Goal: Task Accomplishment & Management: Manage account settings

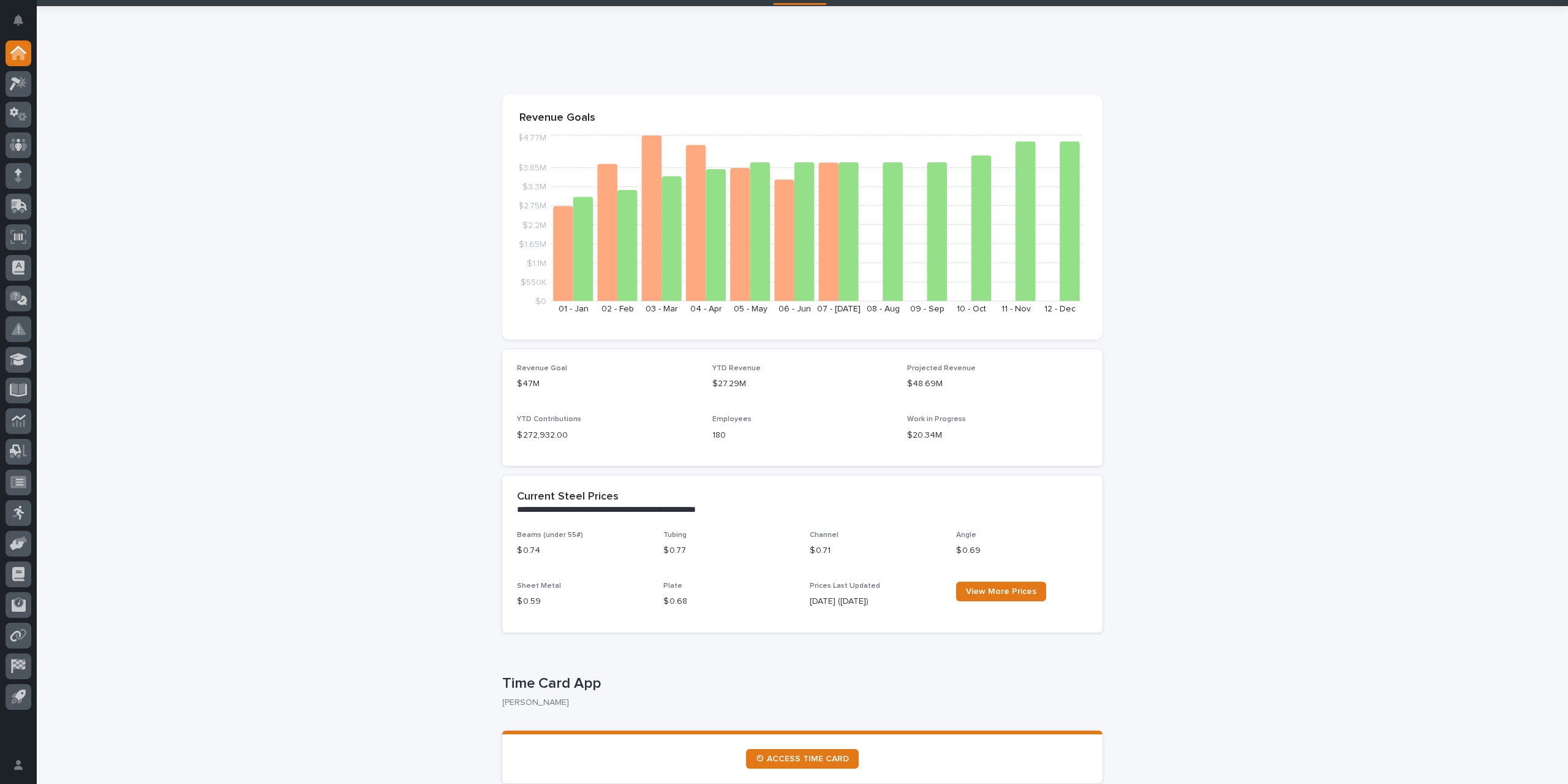
scroll to position [61, 0]
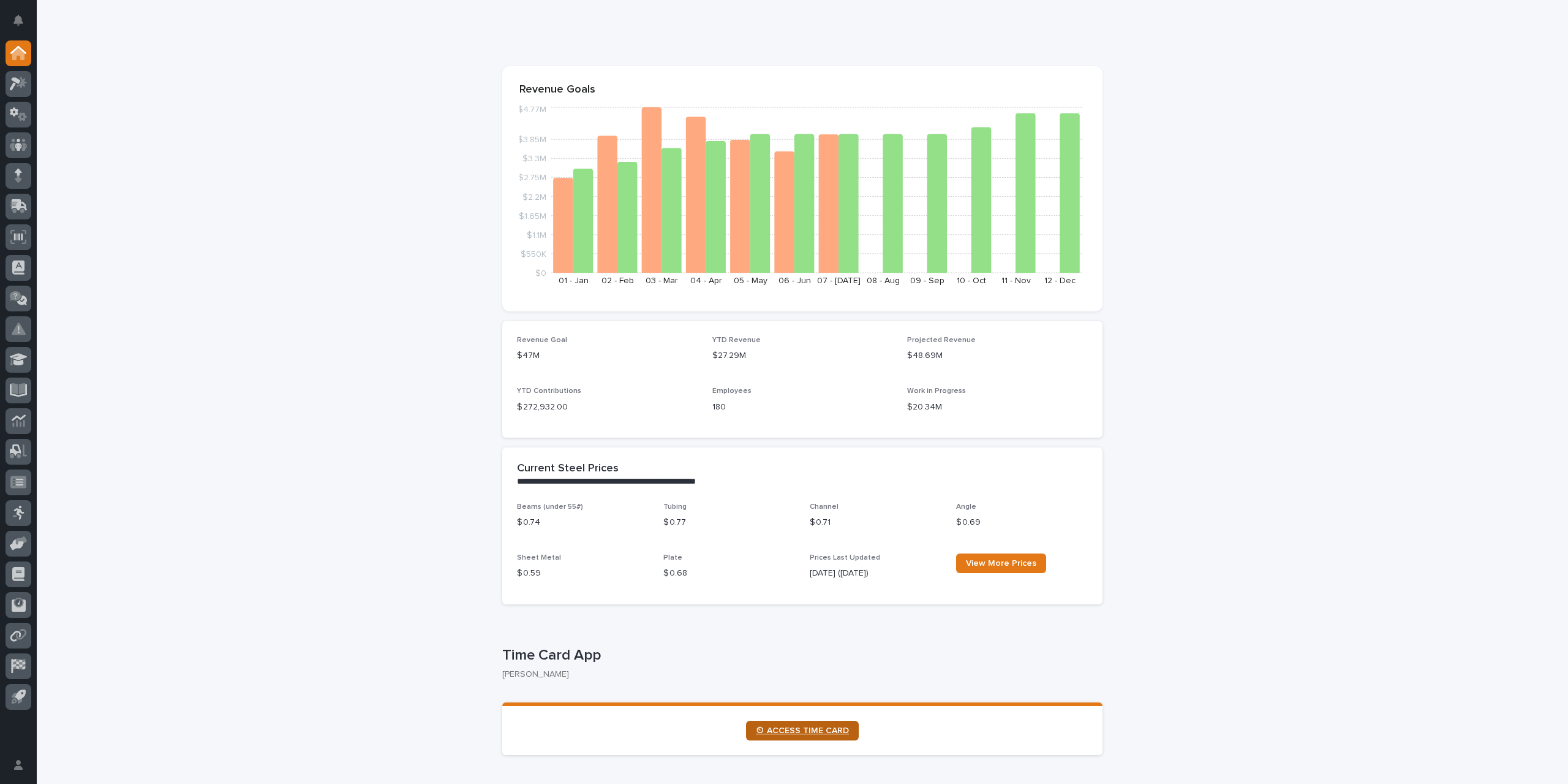
click at [817, 733] on span "⏲ ACCESS TIME CARD" at bounding box center [803, 730] width 93 height 9
click at [19, 87] on icon at bounding box center [18, 84] width 18 height 14
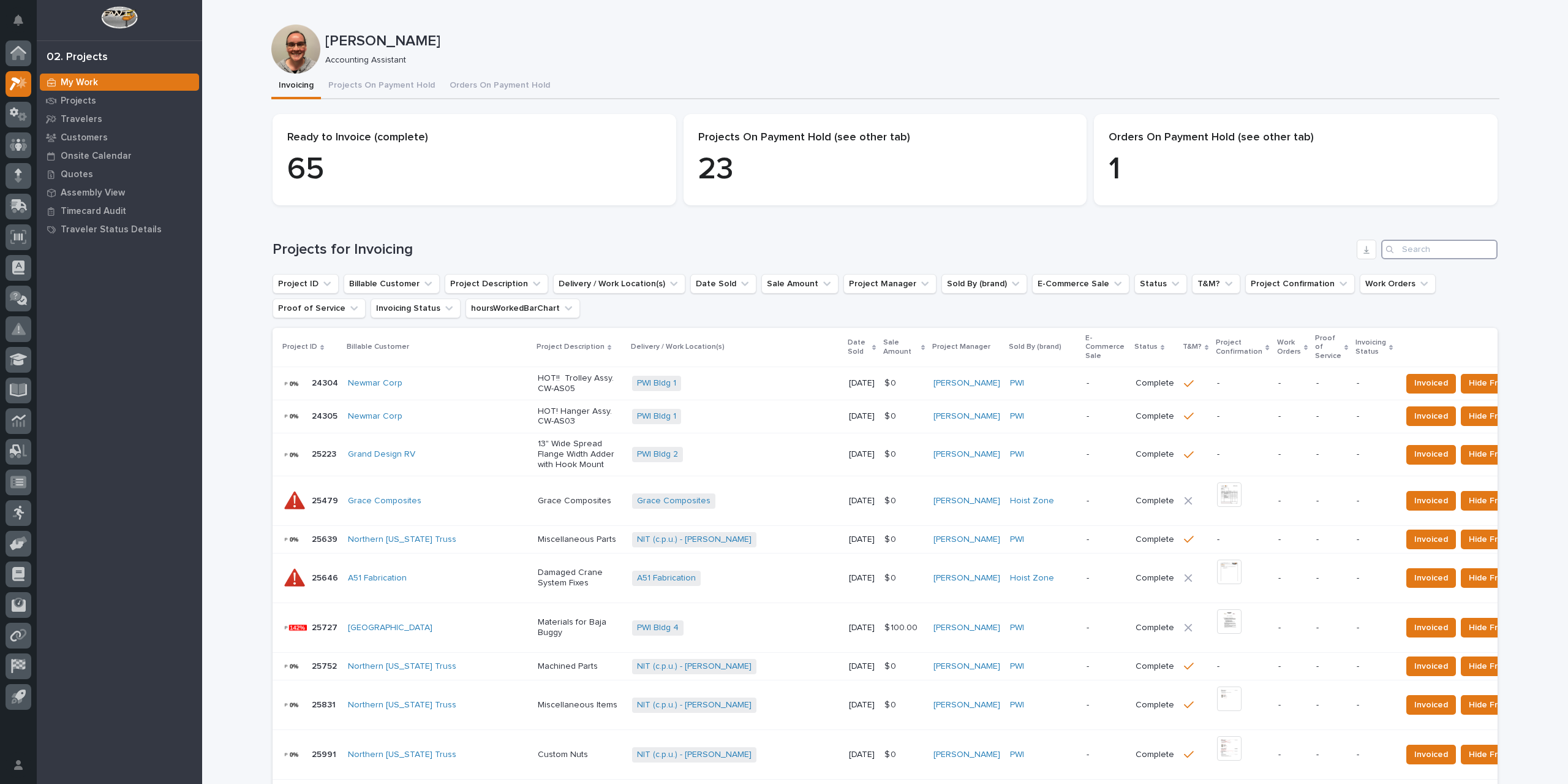
click at [1413, 247] on input "Search" at bounding box center [1440, 249] width 117 height 20
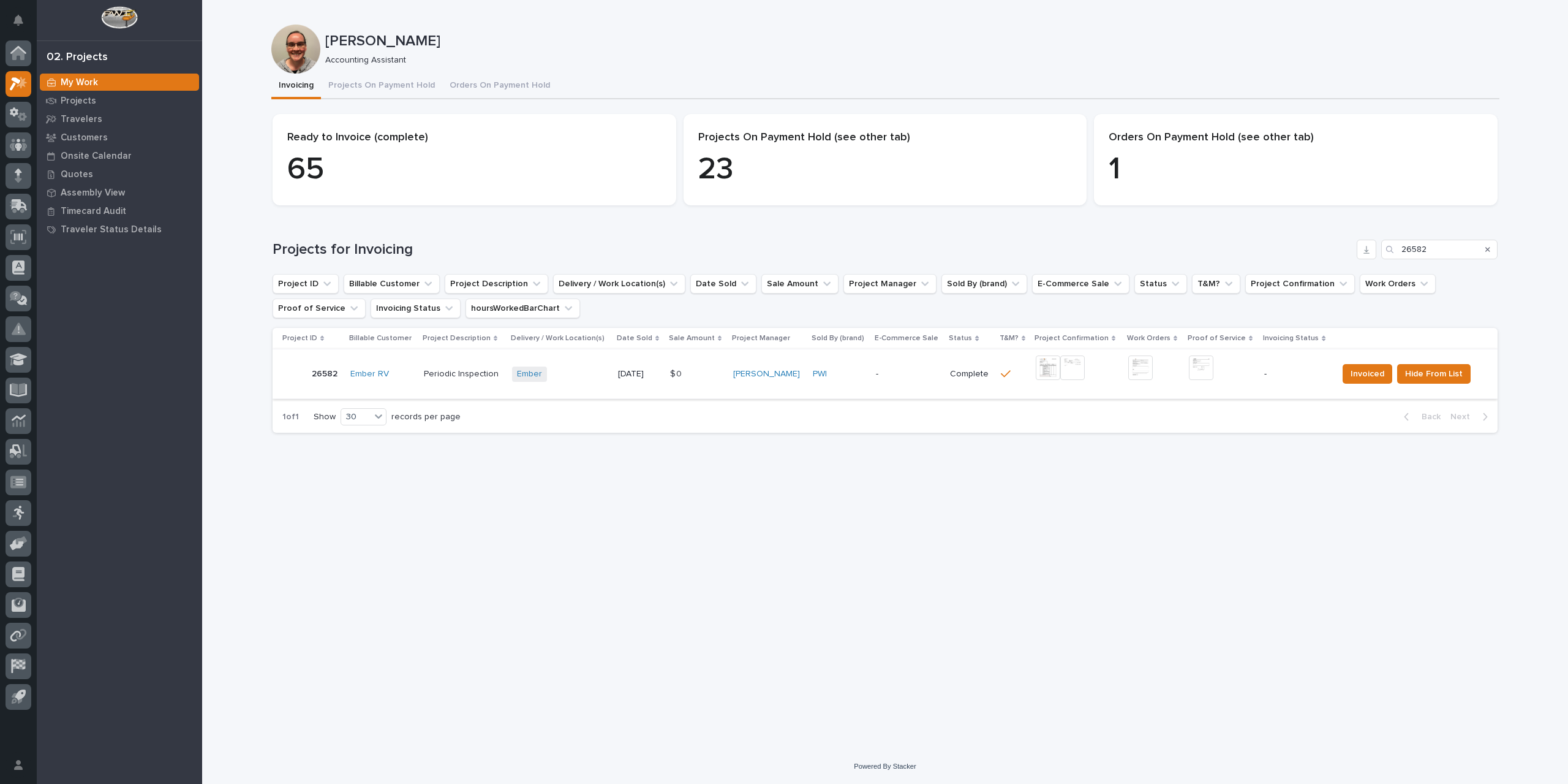
click at [1050, 368] on img at bounding box center [1047, 367] width 24 height 24
click at [1191, 368] on img at bounding box center [1201, 367] width 24 height 24
click at [1359, 377] on span "Invoiced" at bounding box center [1367, 373] width 34 height 15
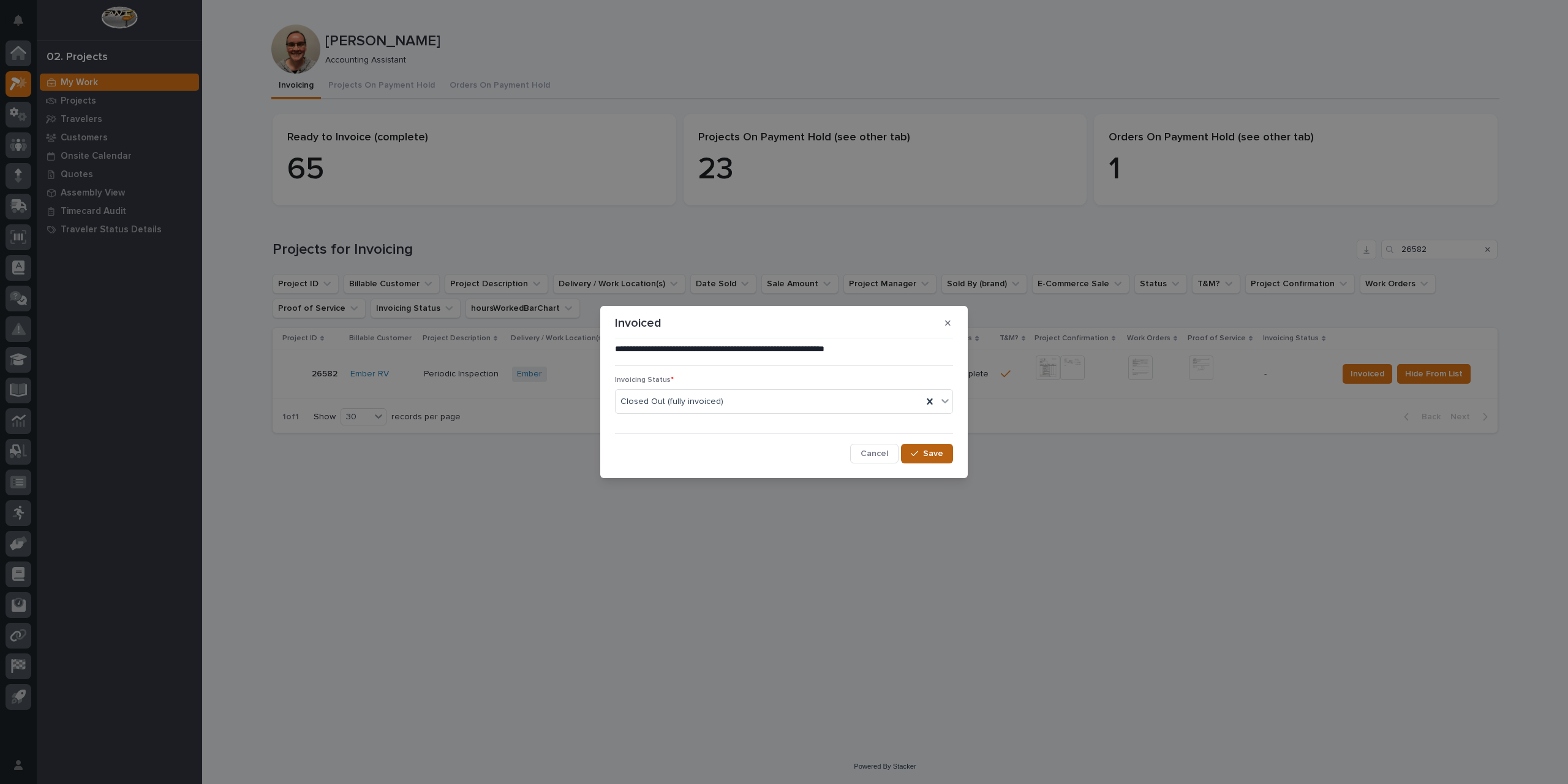
click at [932, 454] on span "Save" at bounding box center [933, 454] width 20 height 11
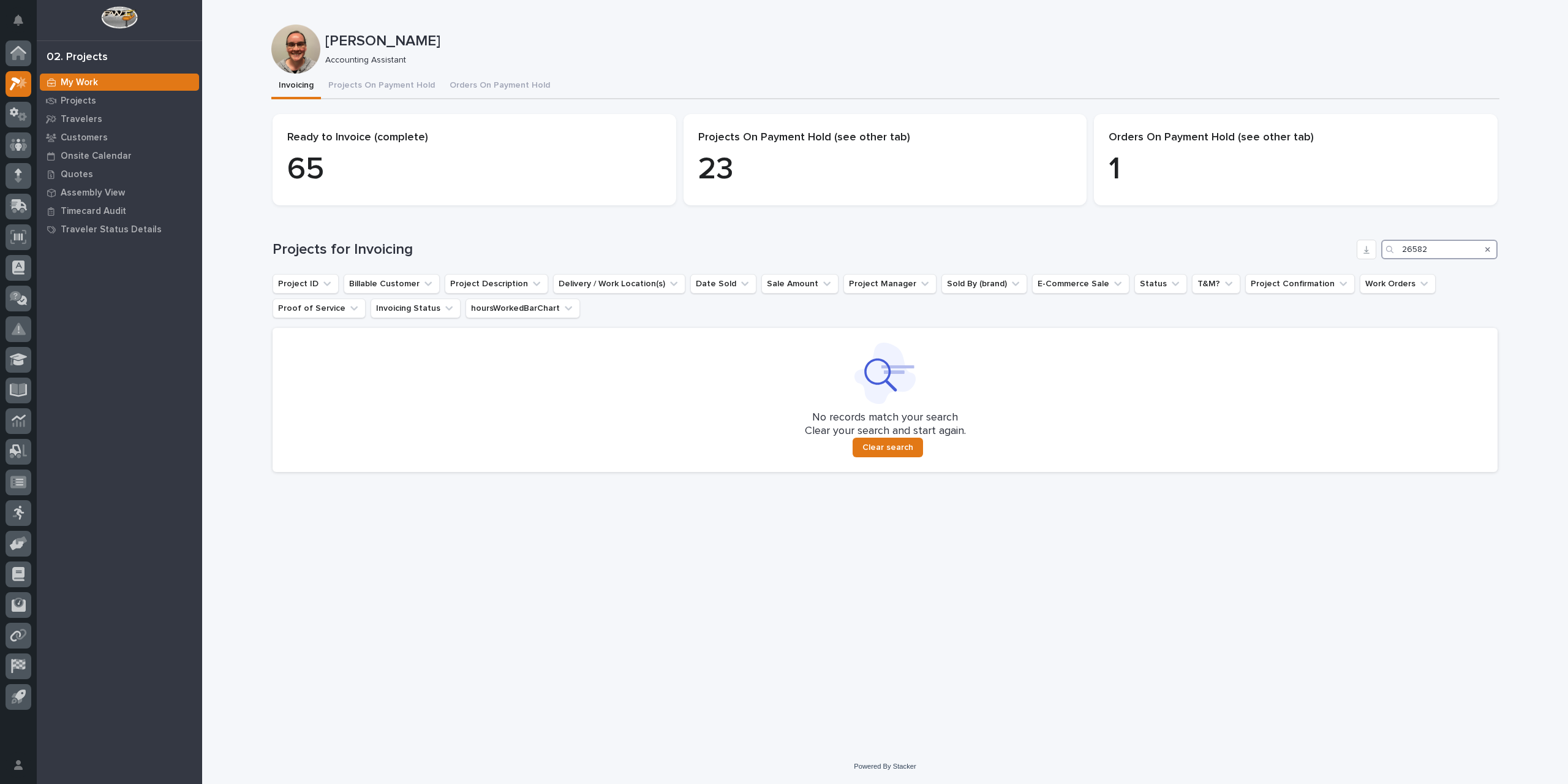
drag, startPoint x: 1442, startPoint y: 247, endPoint x: 1340, endPoint y: 262, distance: 103.1
click at [1340, 262] on div "Projects for Invoicing 26582 Project ID Billable Customer Project Description D…" at bounding box center [885, 355] width 1225 height 232
type input "26815"
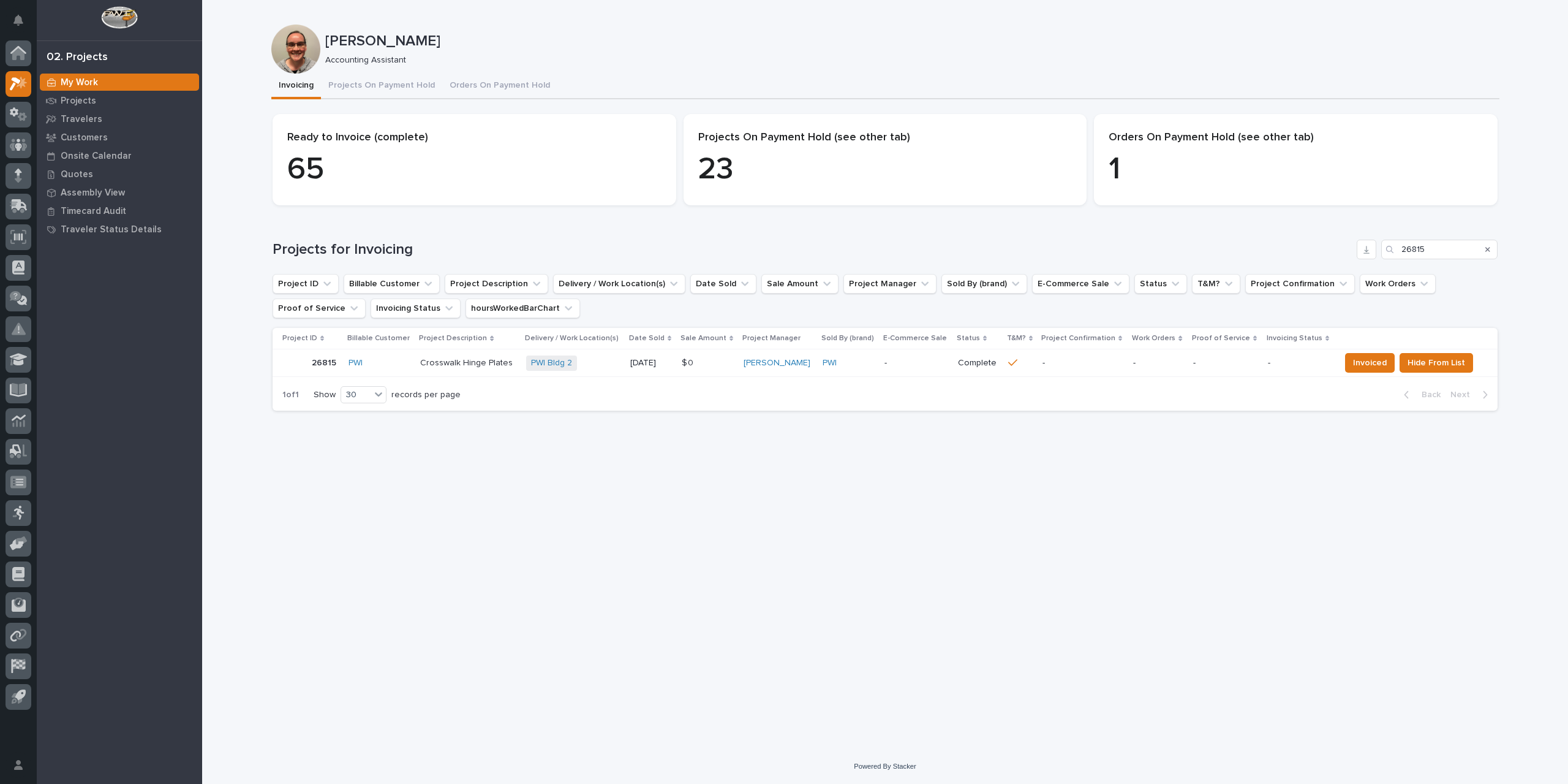
click at [1069, 366] on p "-" at bounding box center [1083, 362] width 81 height 10
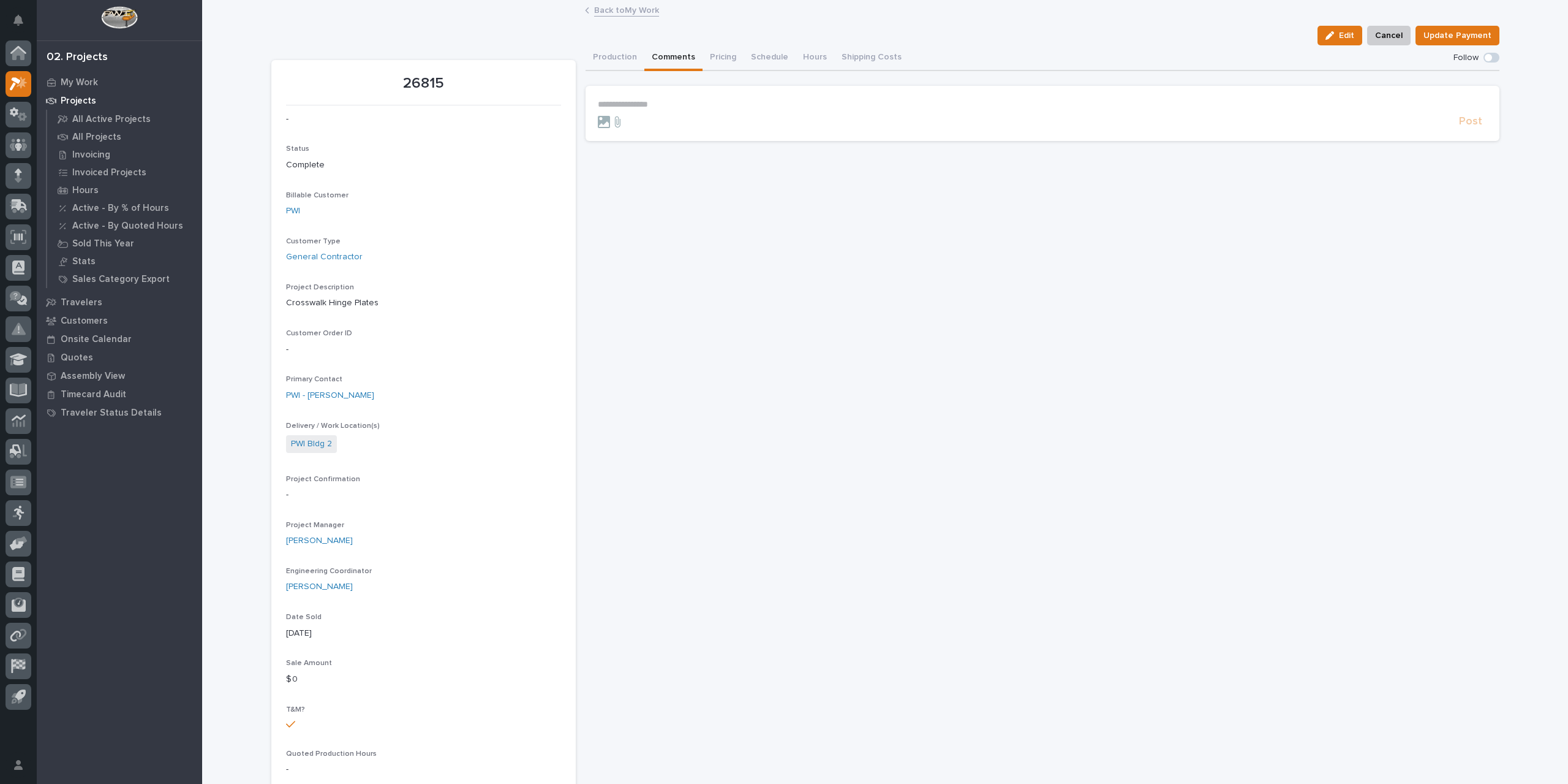
click at [666, 56] on button "Comments" at bounding box center [673, 58] width 58 height 26
click at [711, 56] on button "Pricing" at bounding box center [723, 58] width 41 height 26
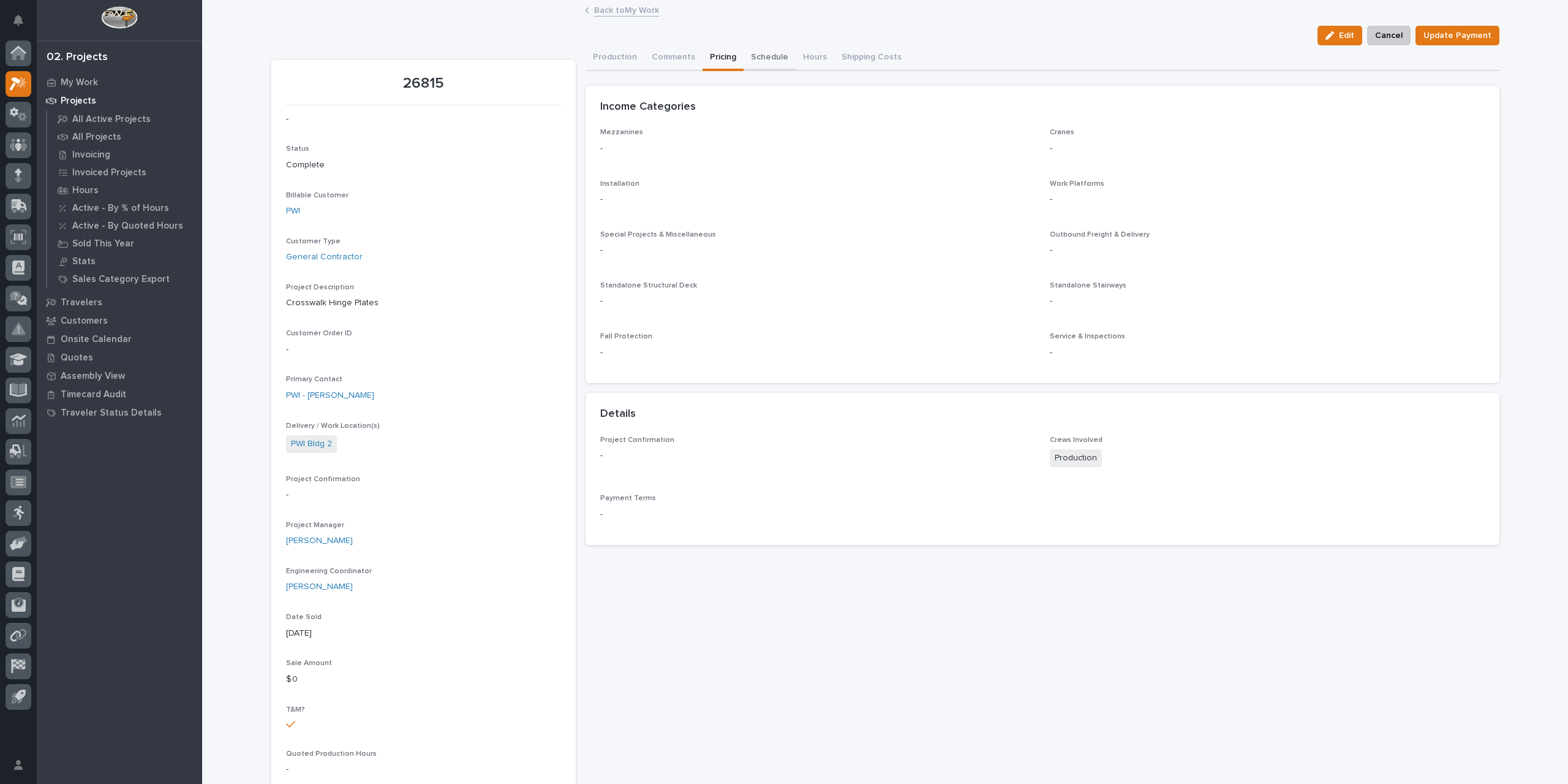
click at [762, 51] on button "Schedule" at bounding box center [769, 58] width 52 height 26
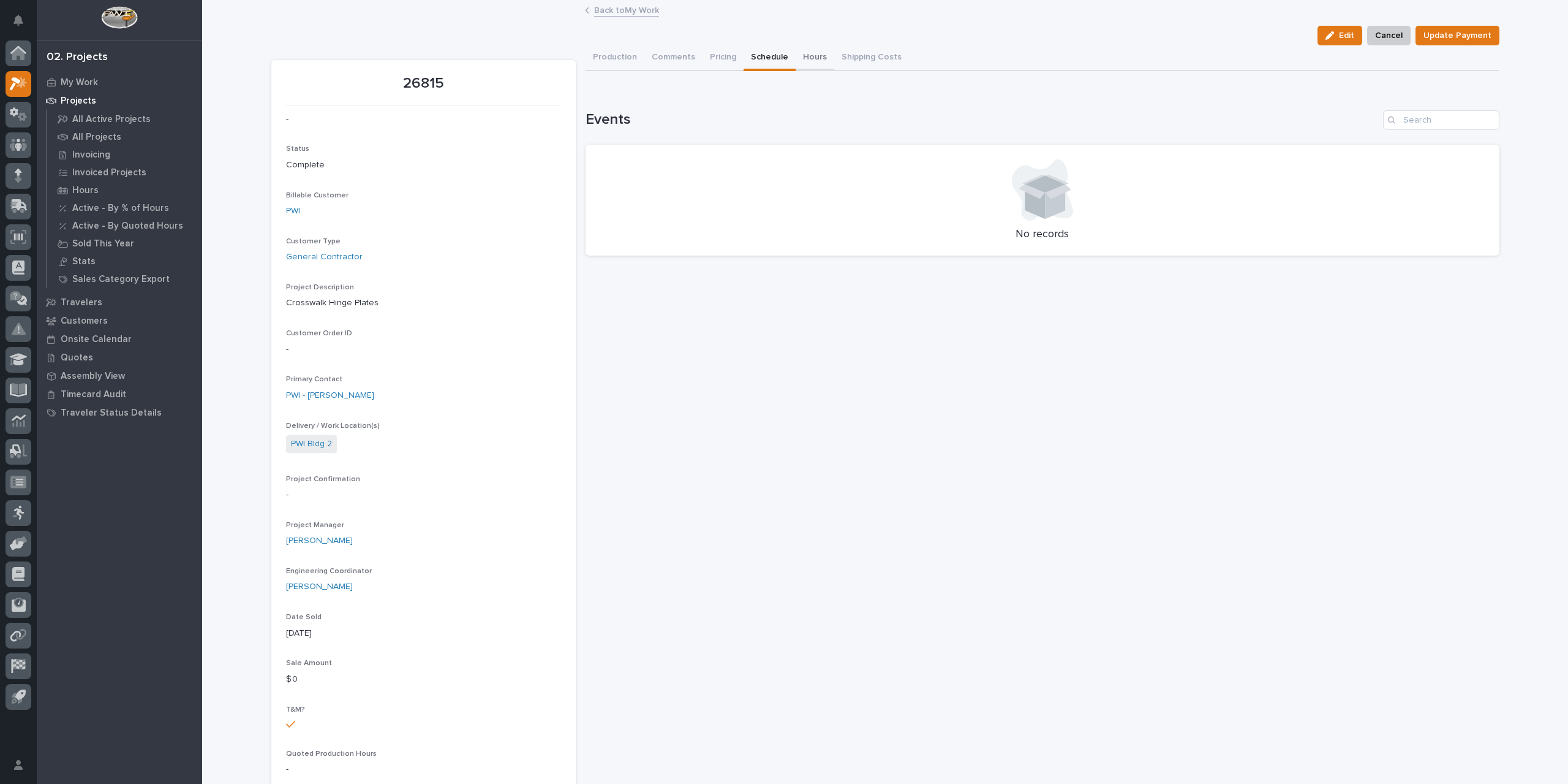
click at [814, 52] on button "Hours" at bounding box center [814, 58] width 39 height 26
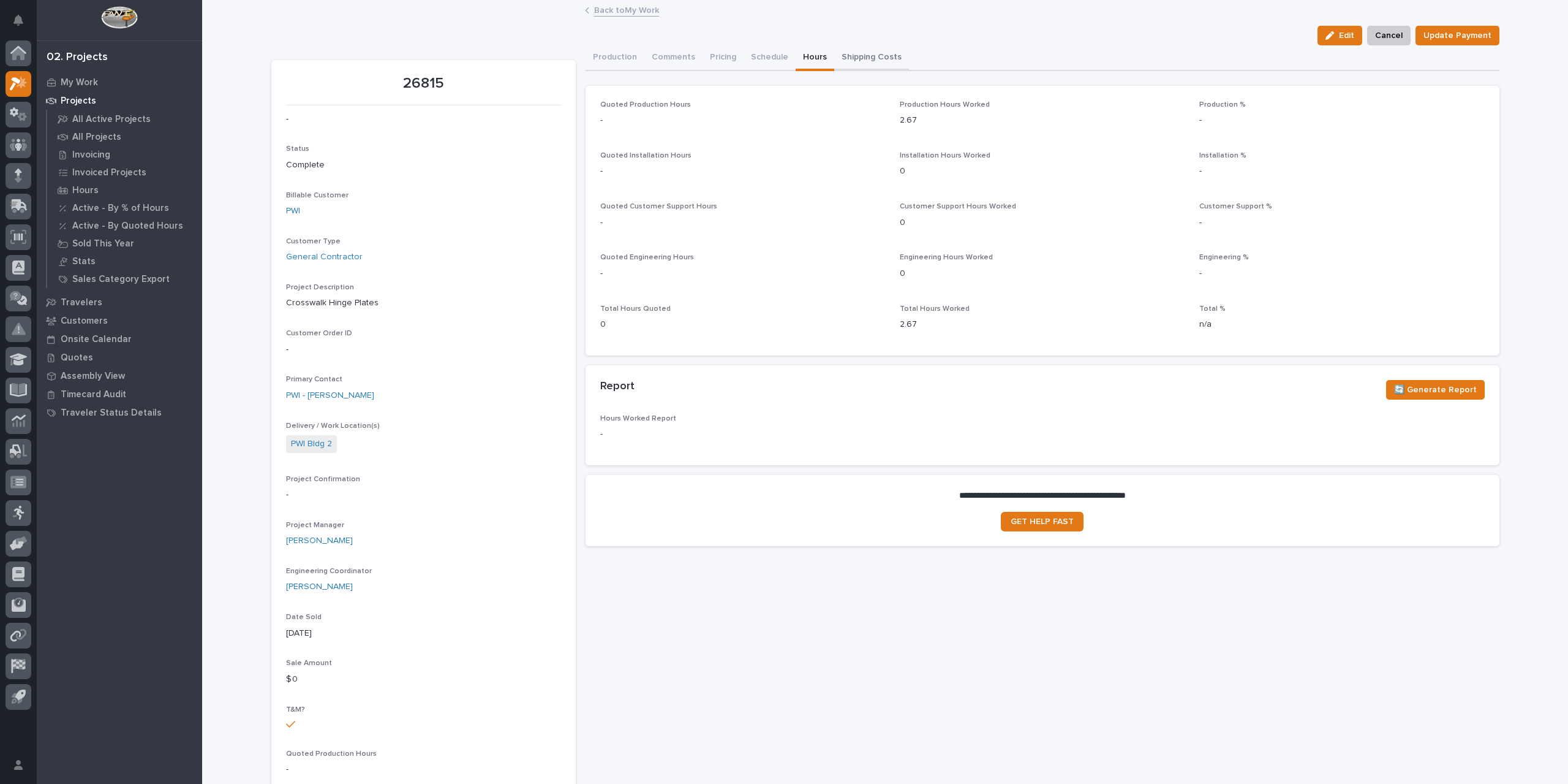
click at [856, 57] on button "Shipping Costs" at bounding box center [871, 58] width 75 height 26
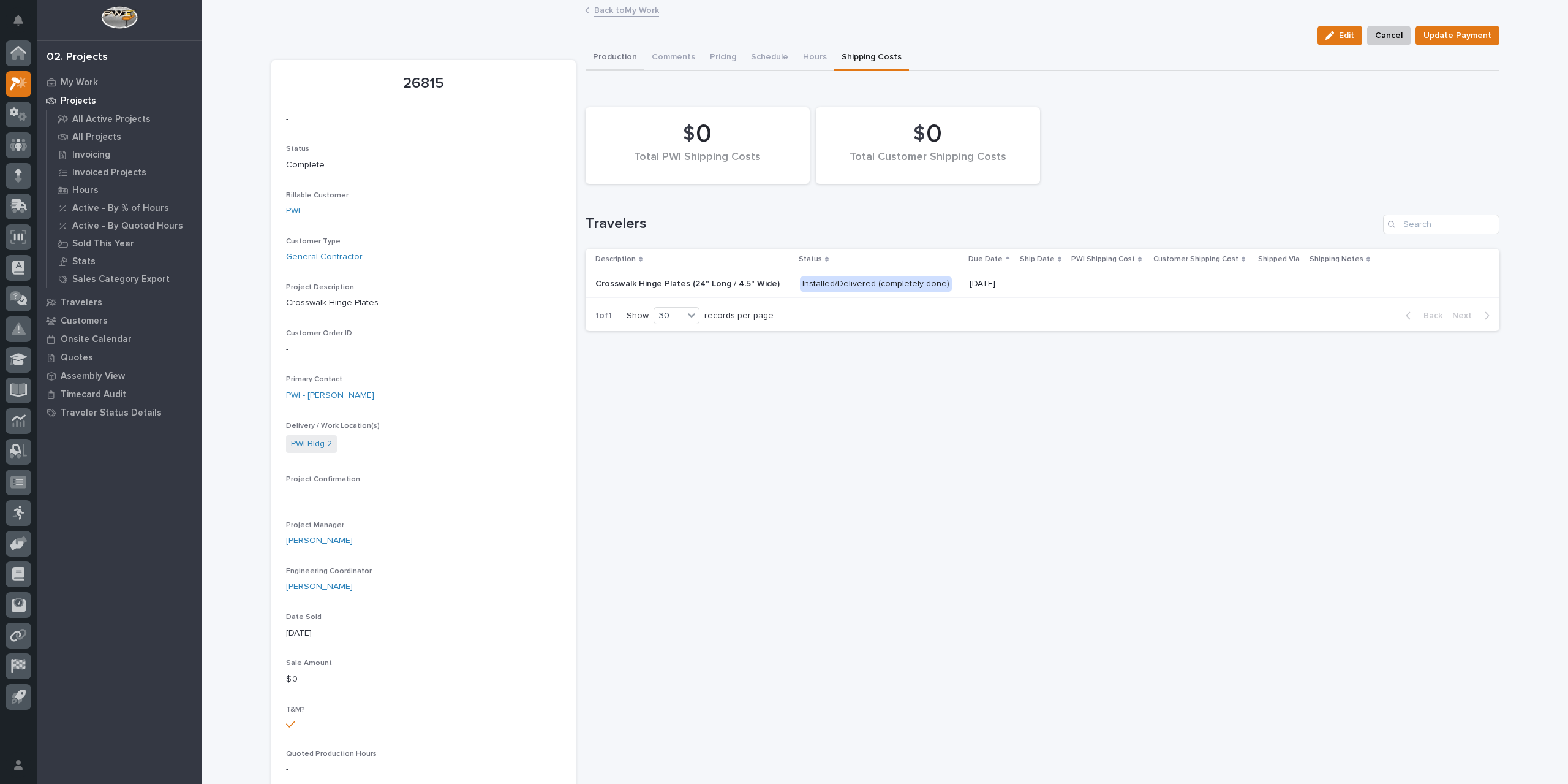
click at [599, 59] on button "Production" at bounding box center [615, 58] width 59 height 26
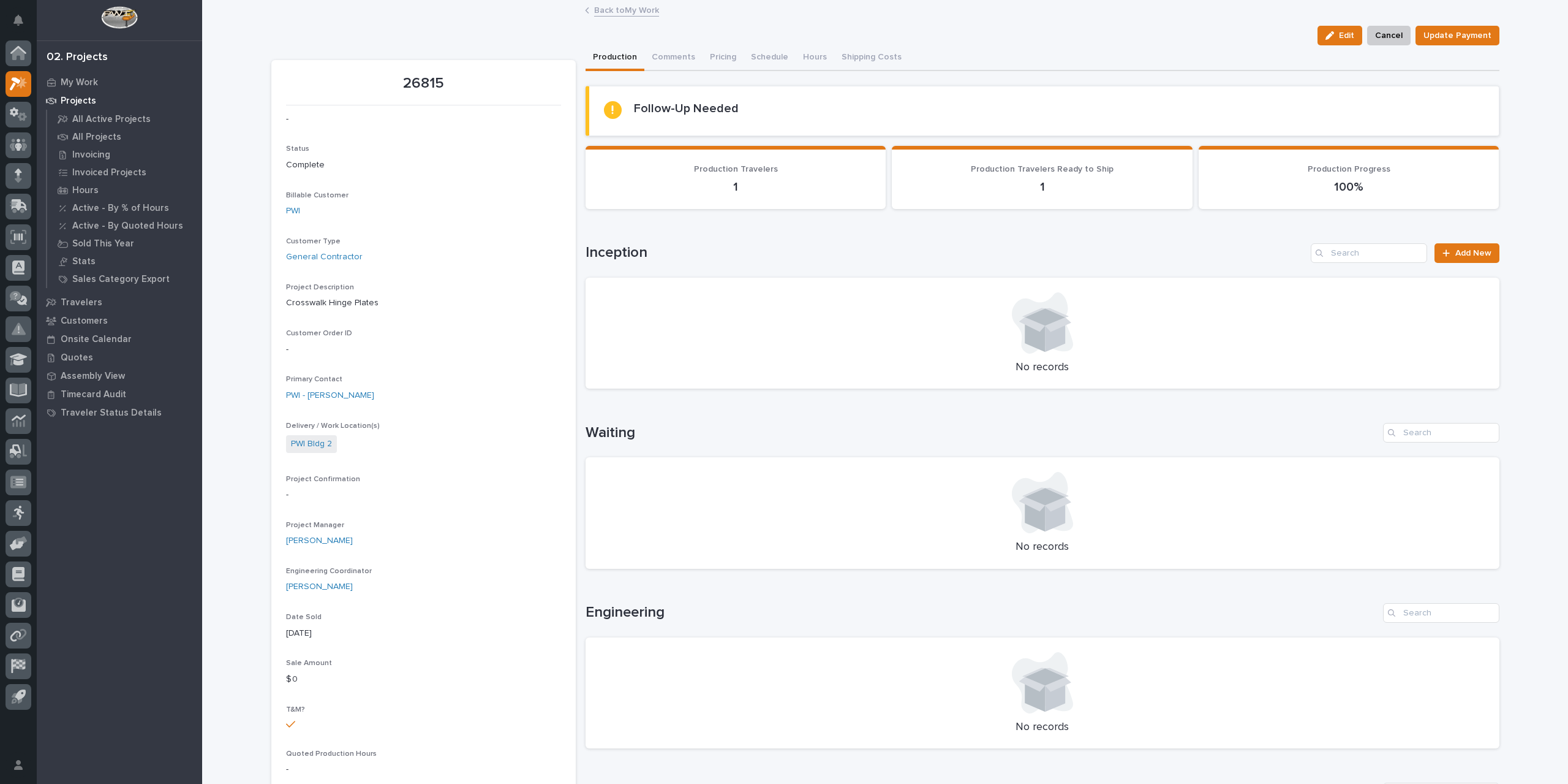
click at [606, 9] on link "Back to My Work" at bounding box center [626, 9] width 65 height 14
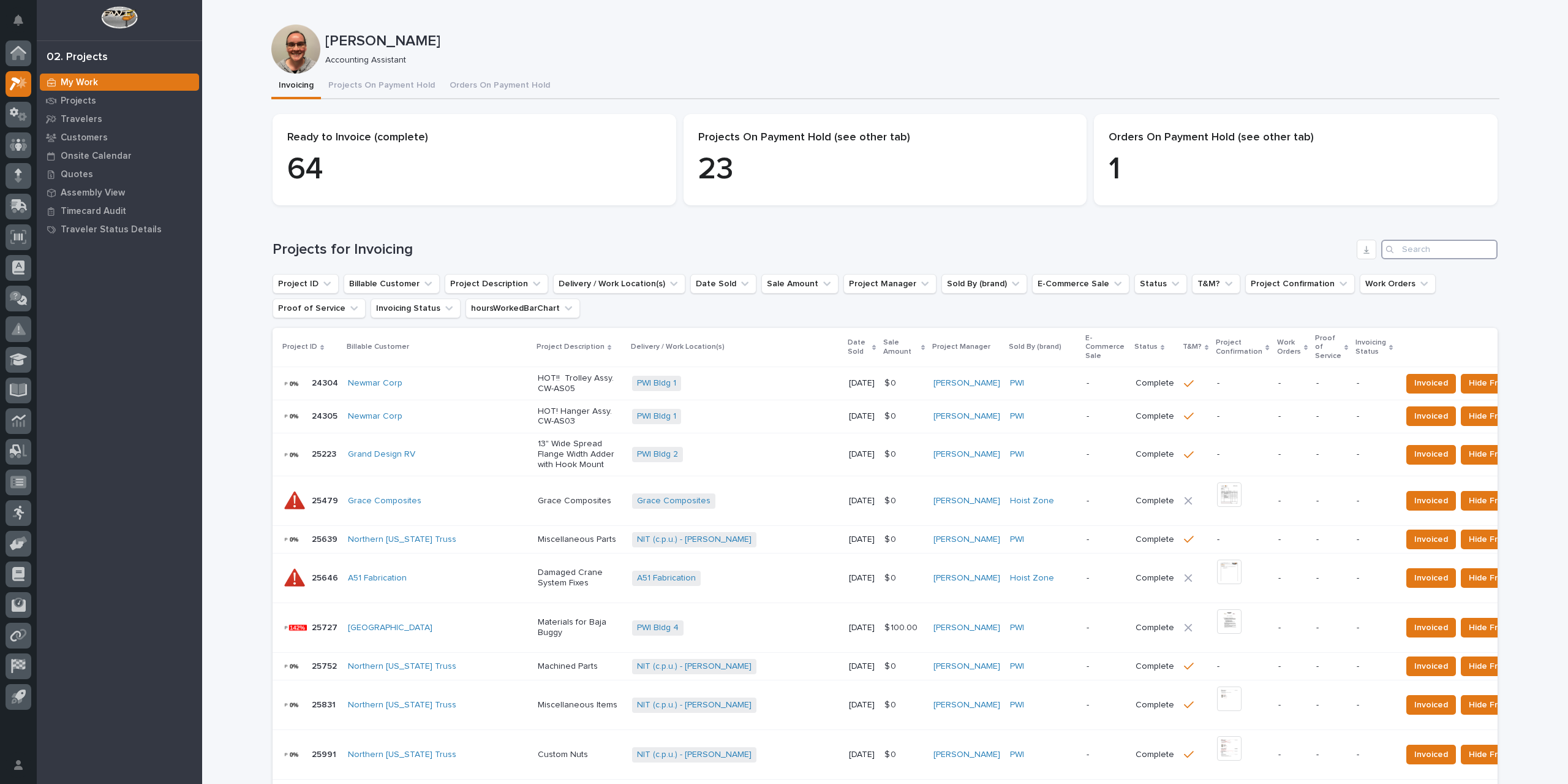
click at [1424, 252] on input "Search" at bounding box center [1440, 249] width 117 height 20
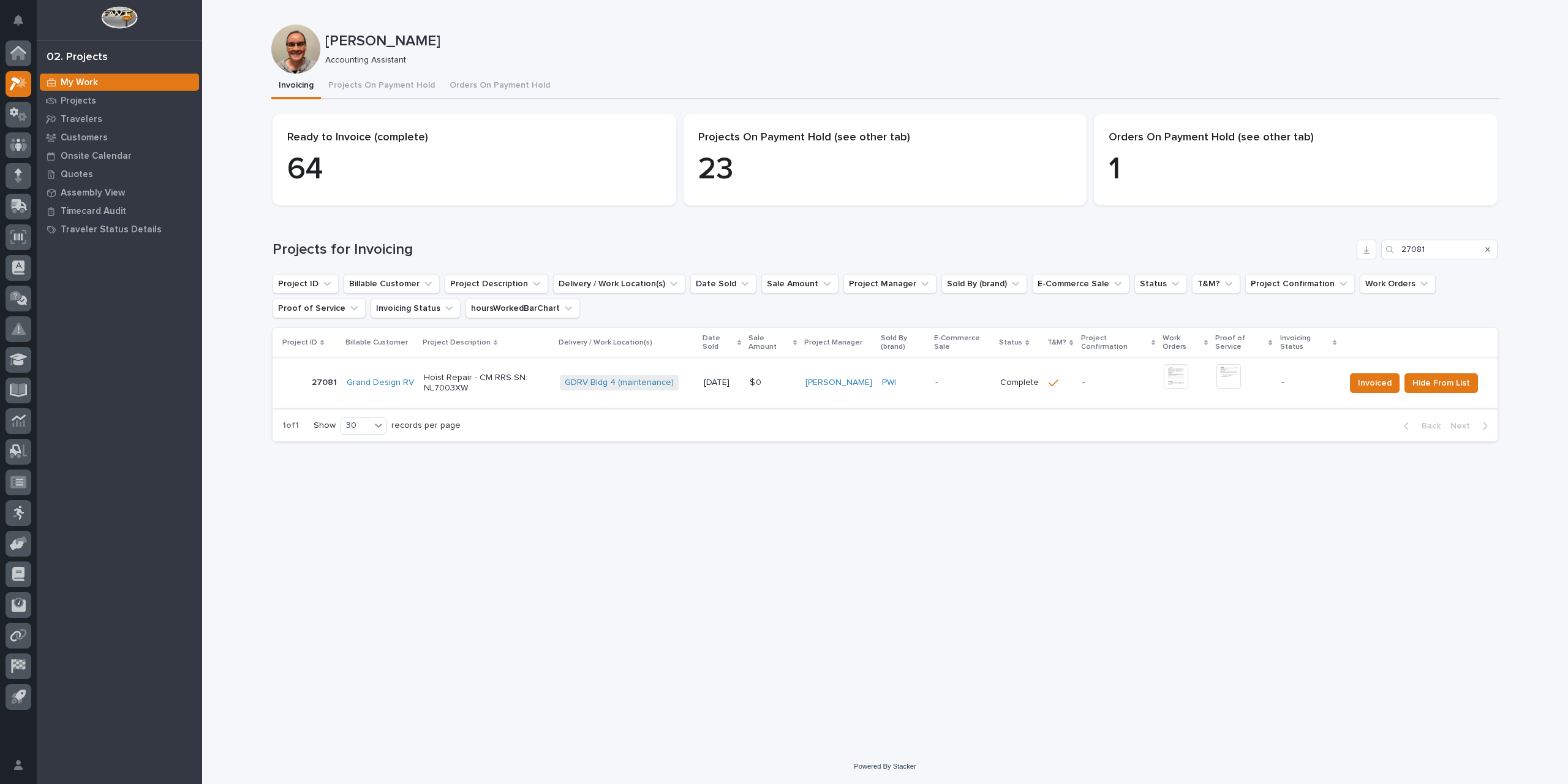
click at [1177, 382] on img at bounding box center [1176, 376] width 24 height 24
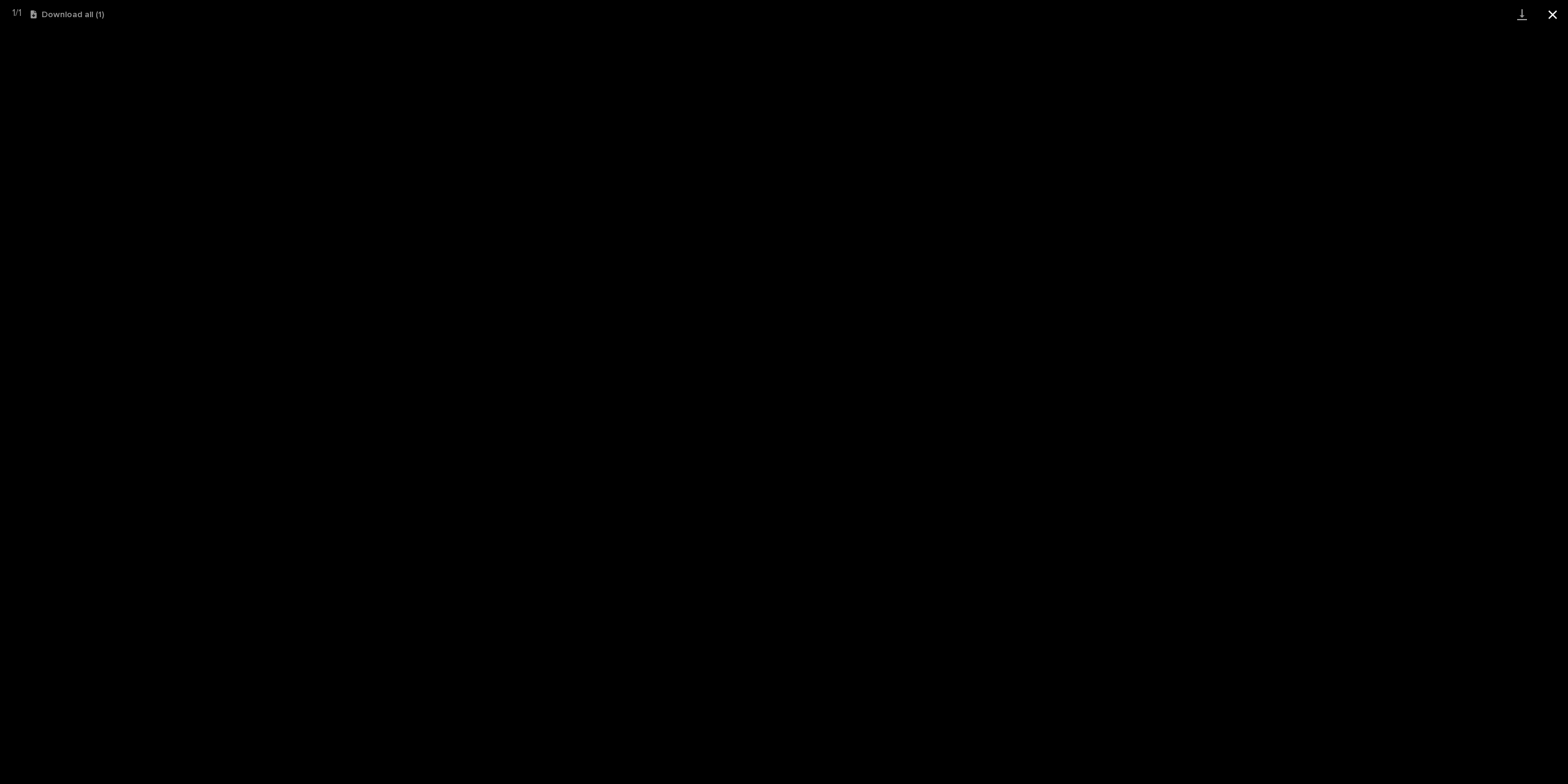
click at [1555, 15] on button "Close gallery" at bounding box center [1552, 14] width 31 height 29
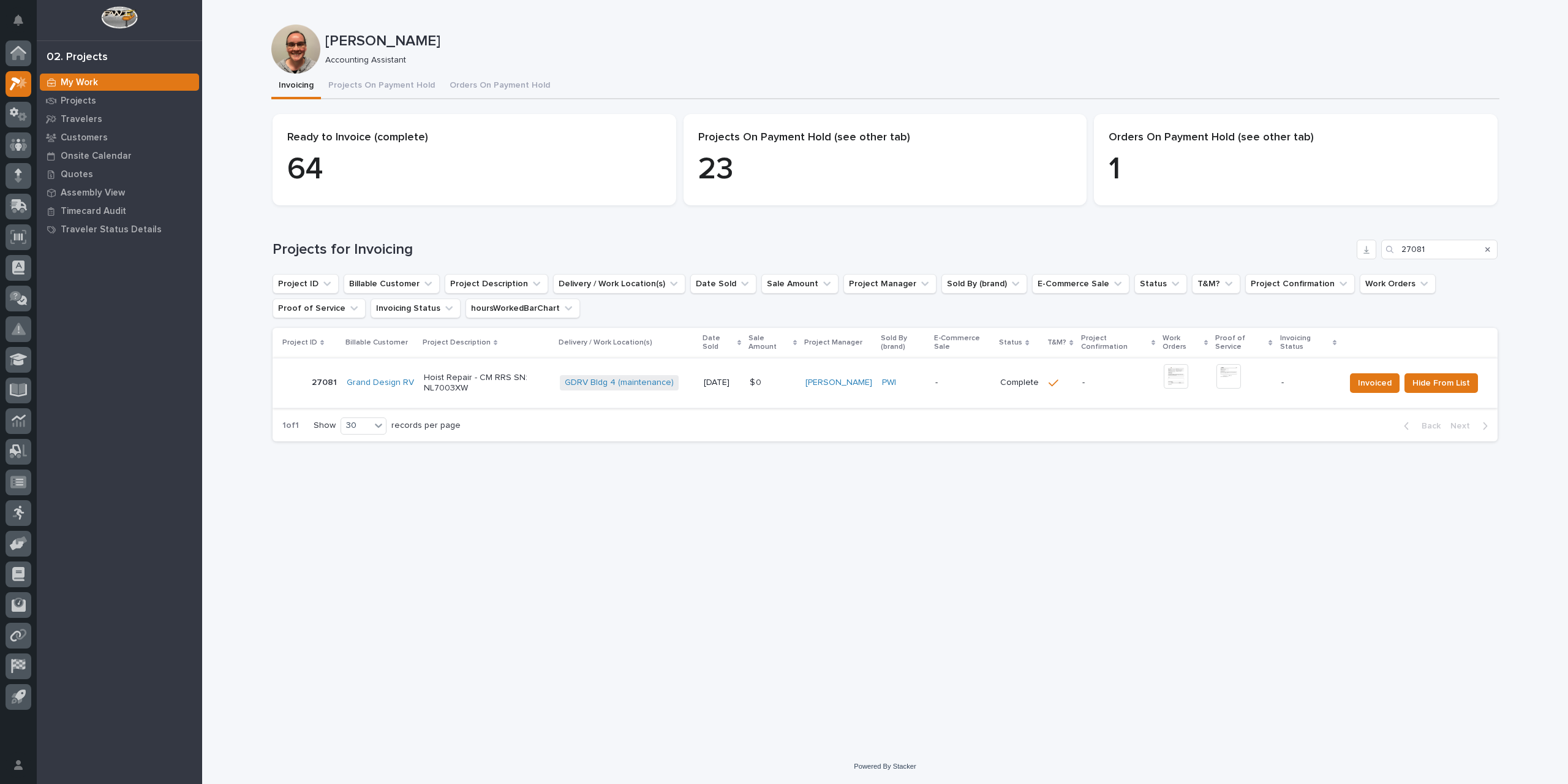
click at [1225, 376] on img at bounding box center [1229, 376] width 24 height 24
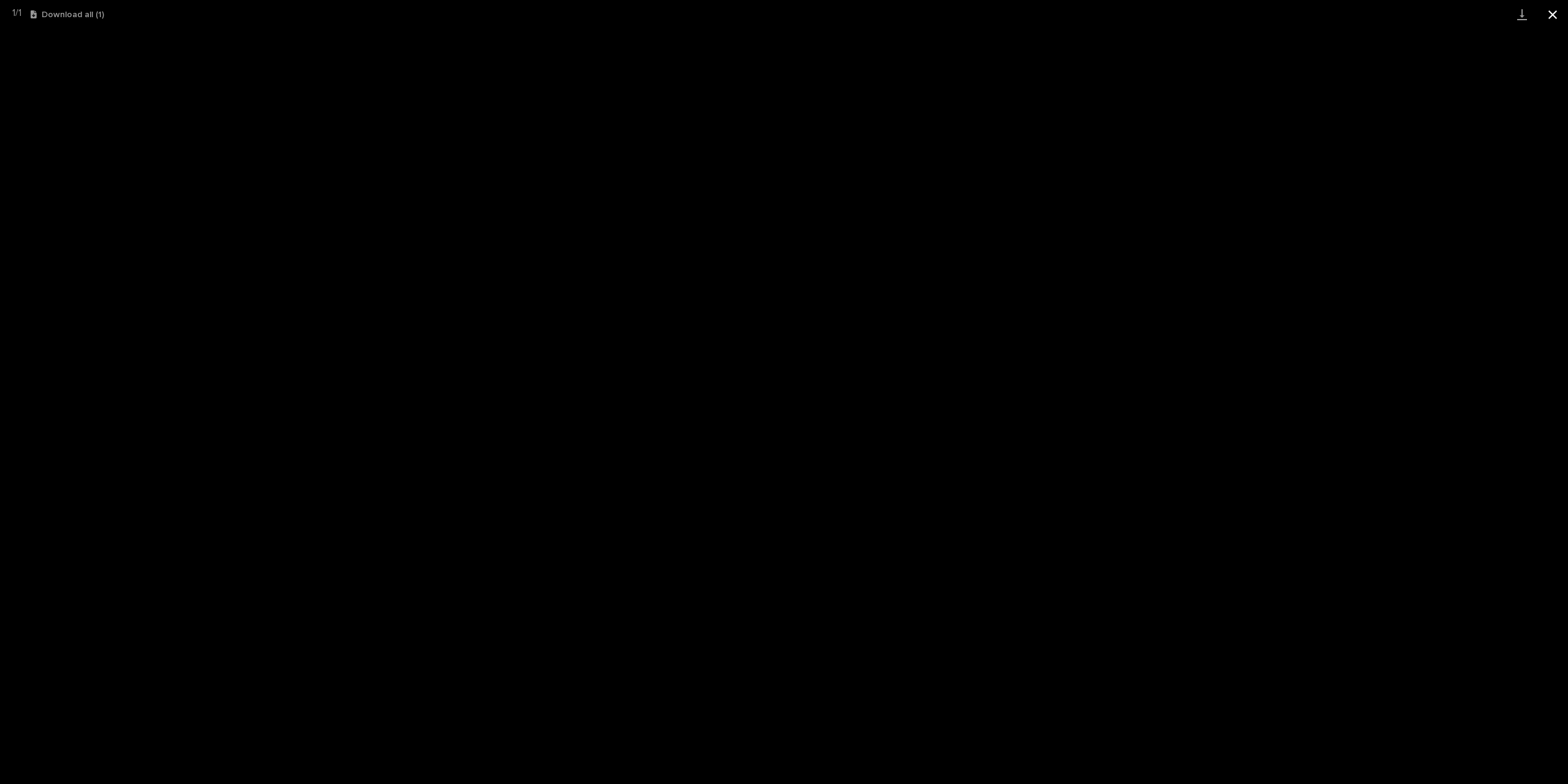
click at [1553, 18] on button "Close gallery" at bounding box center [1552, 14] width 31 height 29
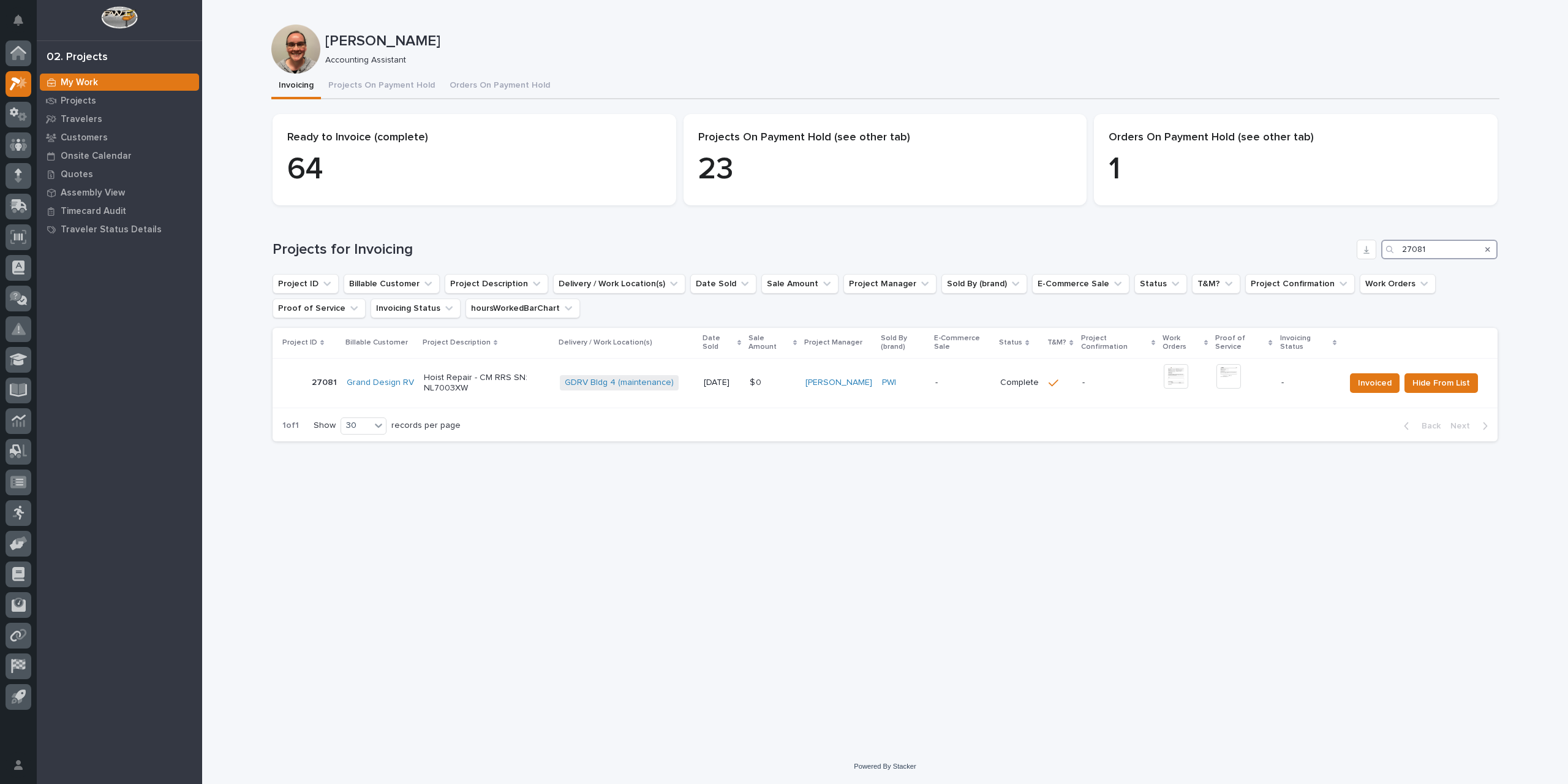
click at [1438, 250] on input "27081" at bounding box center [1440, 249] width 117 height 20
click at [1085, 379] on img at bounding box center [1092, 376] width 24 height 24
click at [1231, 381] on img at bounding box center [1228, 376] width 24 height 24
click at [1235, 377] on img at bounding box center [1228, 376] width 24 height 24
click at [1366, 379] on span "Invoiced" at bounding box center [1374, 383] width 34 height 15
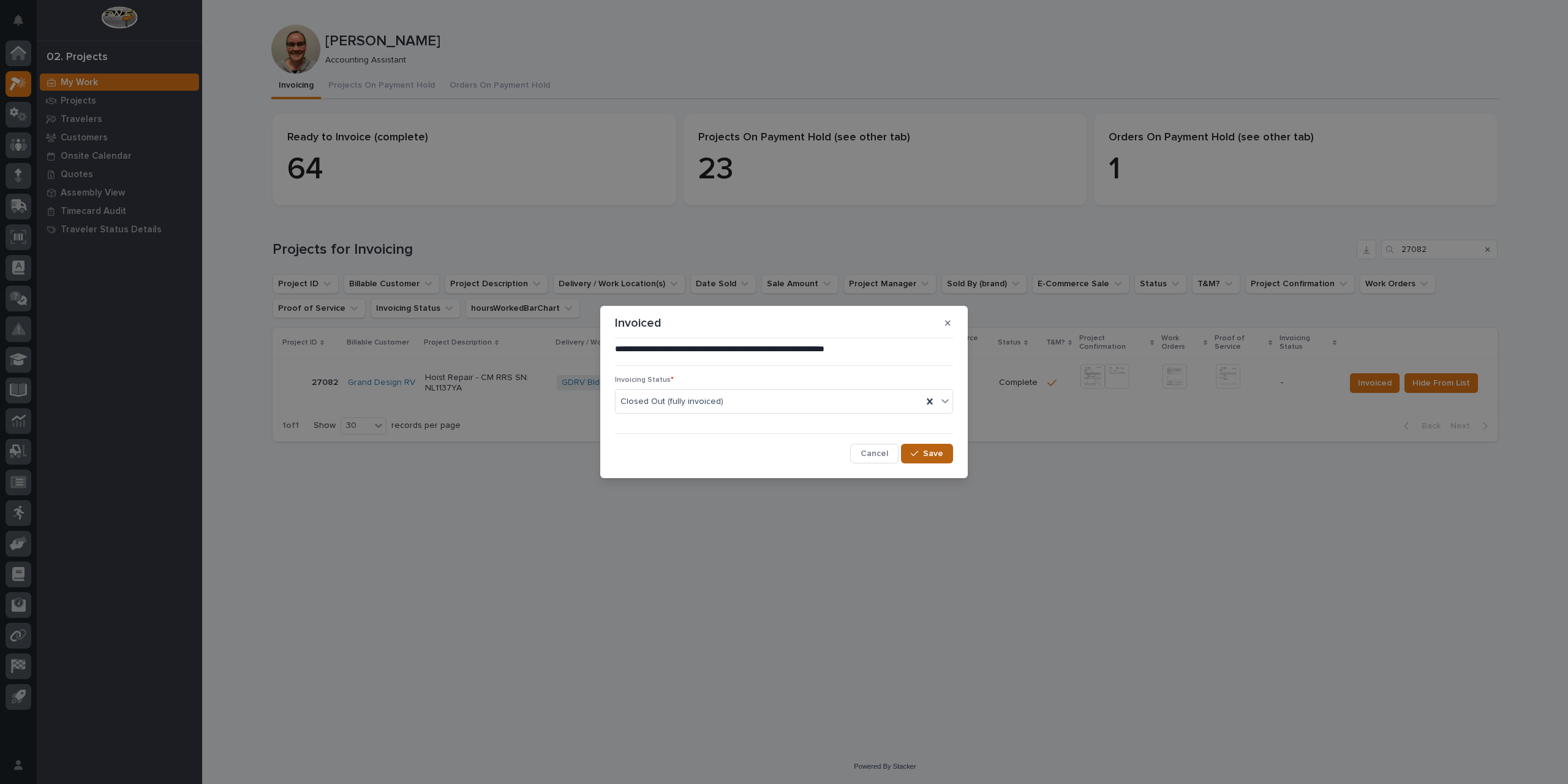
click at [941, 451] on span "Save" at bounding box center [933, 454] width 20 height 11
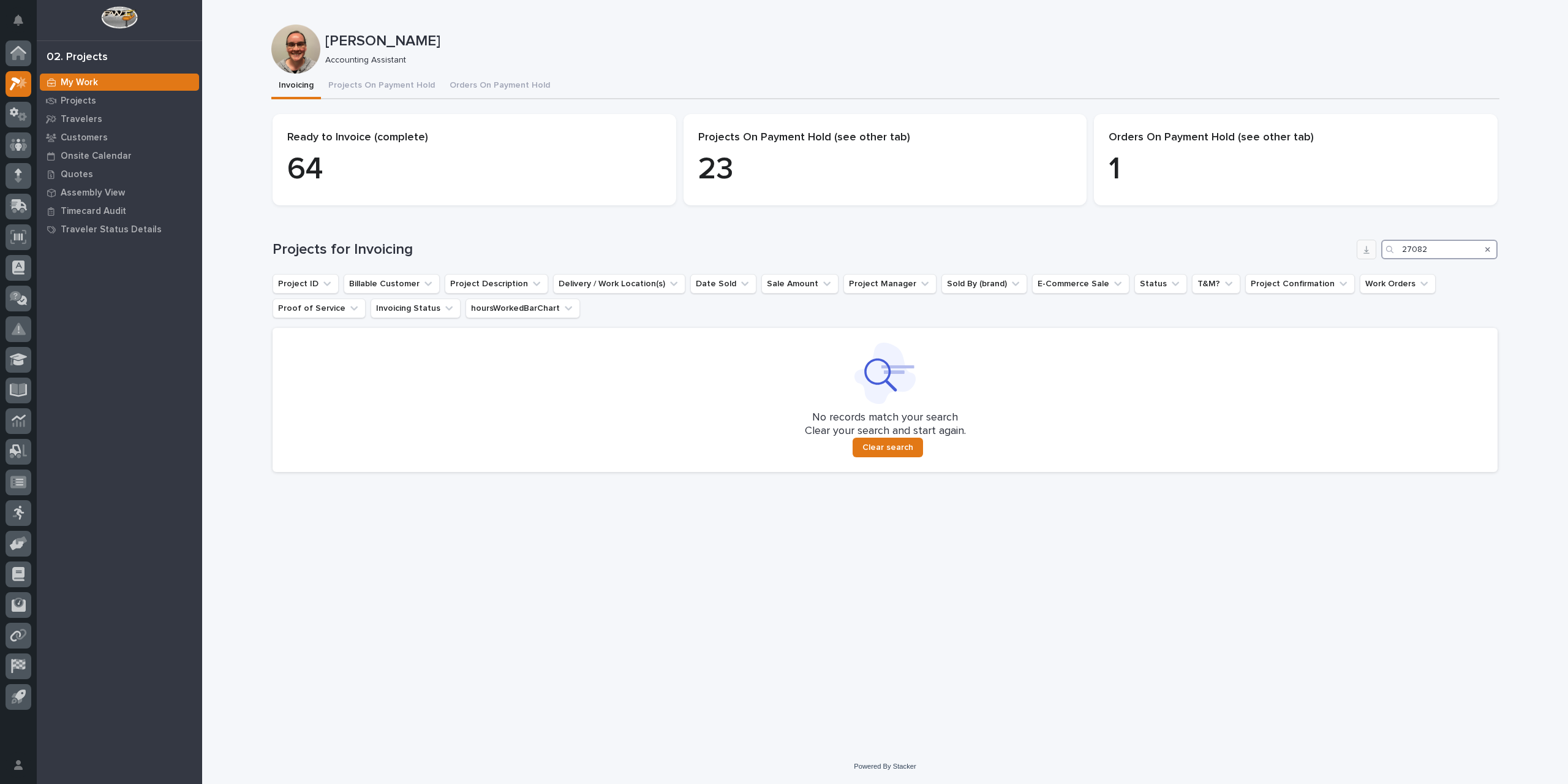
drag, startPoint x: 1440, startPoint y: 249, endPoint x: 1362, endPoint y: 251, distance: 78.0
click at [1362, 251] on div "Projects for Invoicing 27082" at bounding box center [885, 249] width 1225 height 20
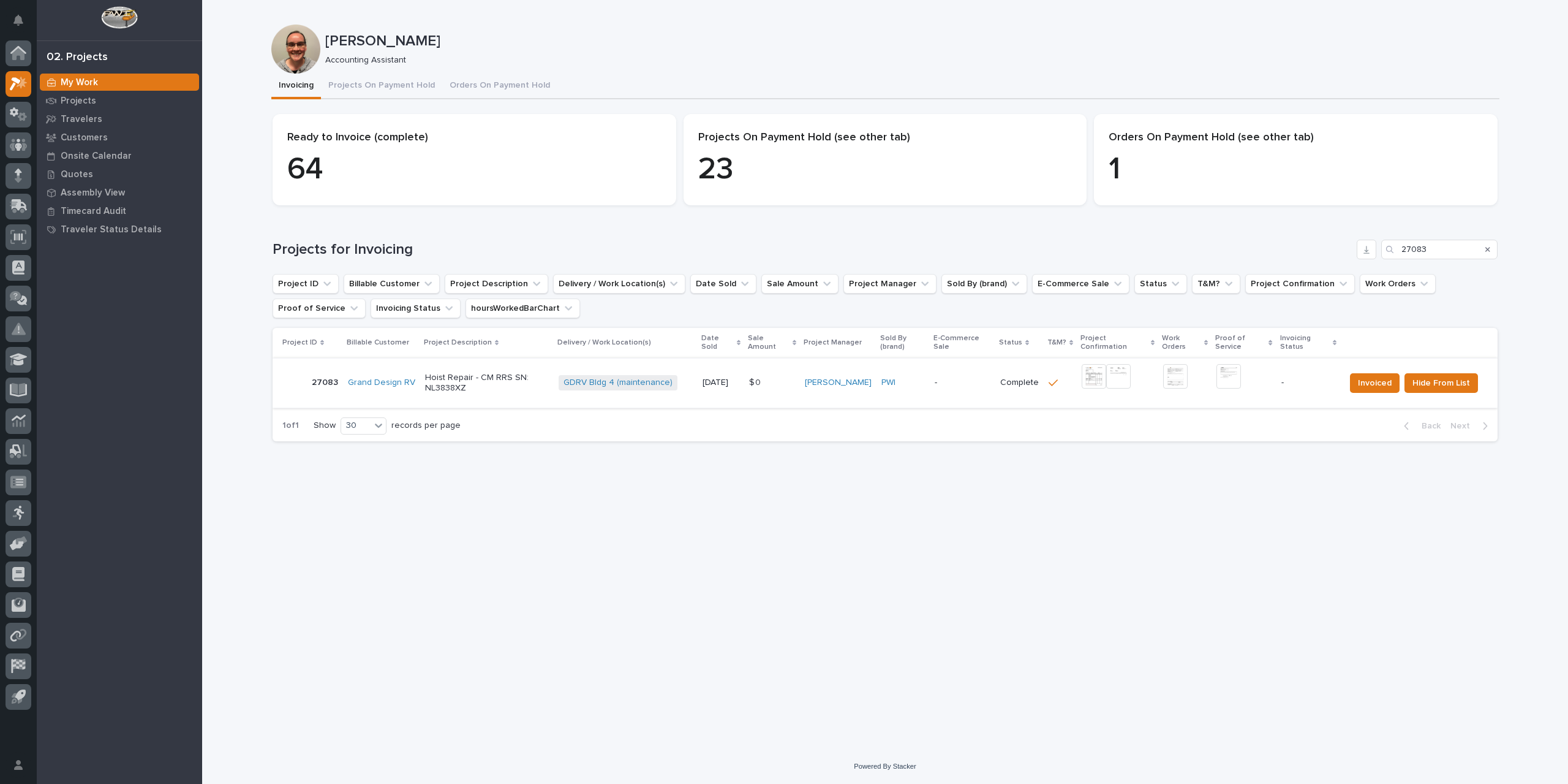
click at [1089, 379] on img at bounding box center [1094, 376] width 24 height 24
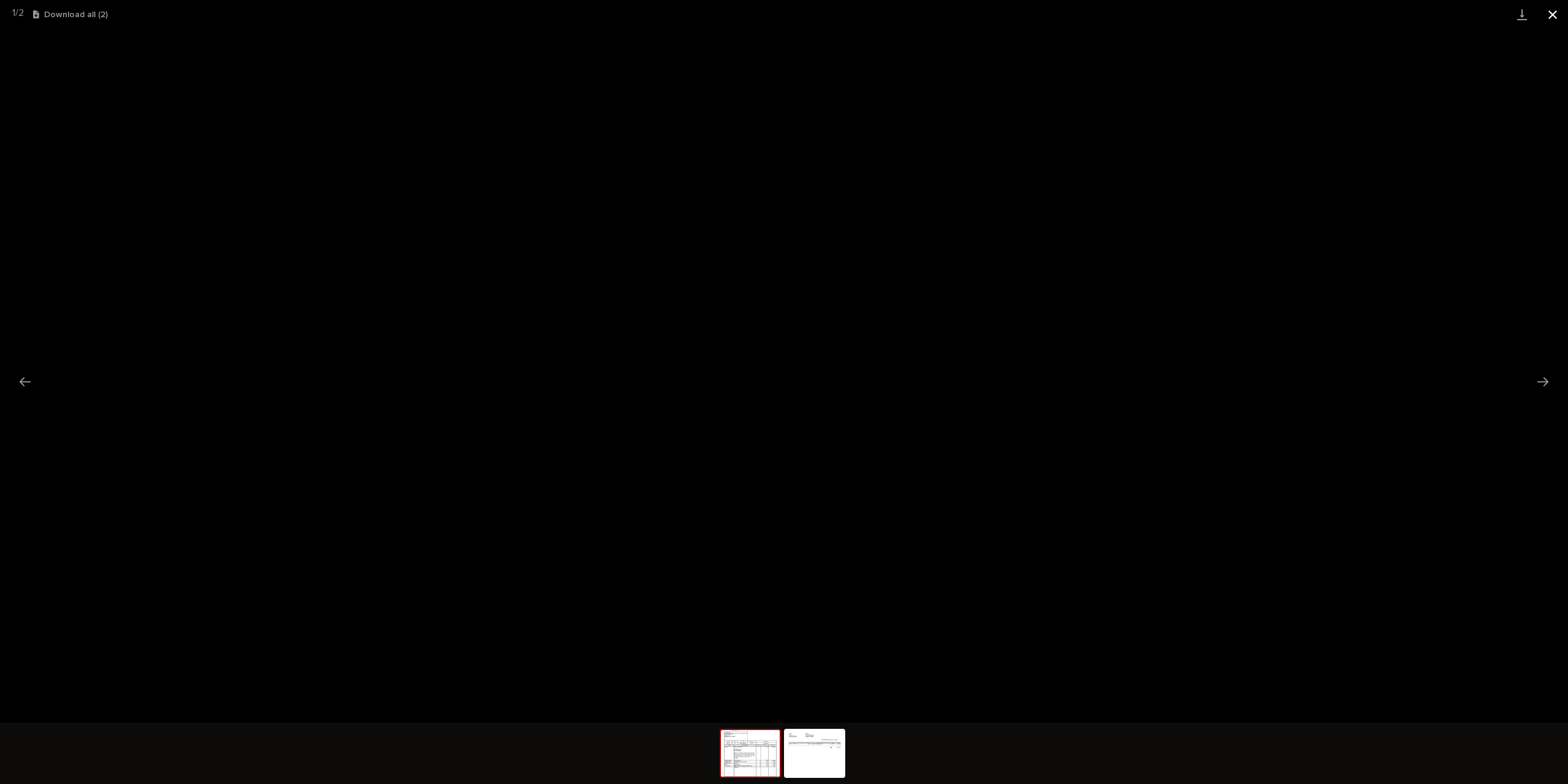
click at [1555, 15] on button "Close gallery" at bounding box center [1552, 14] width 31 height 29
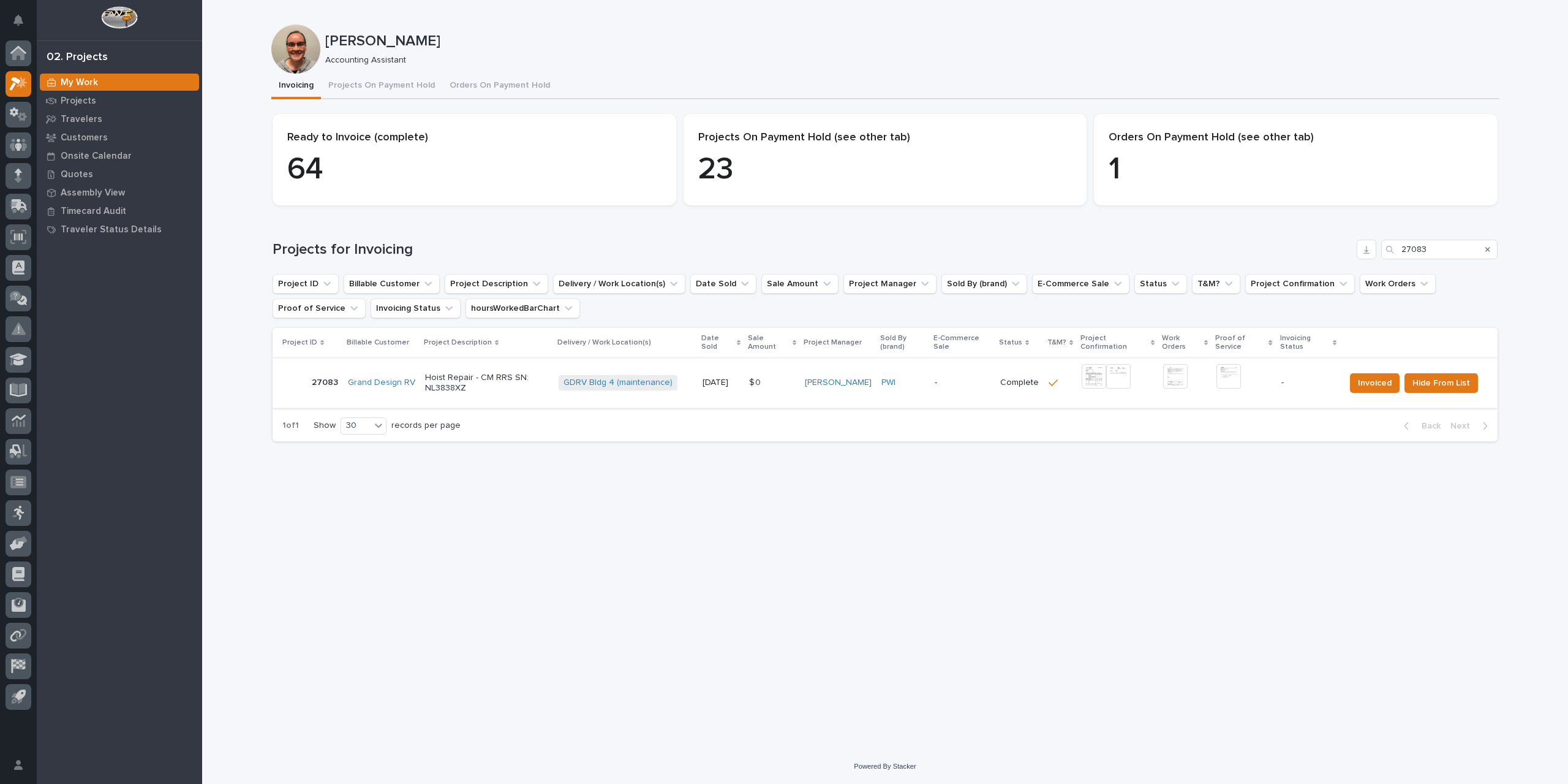
click at [1228, 378] on img at bounding box center [1229, 376] width 24 height 24
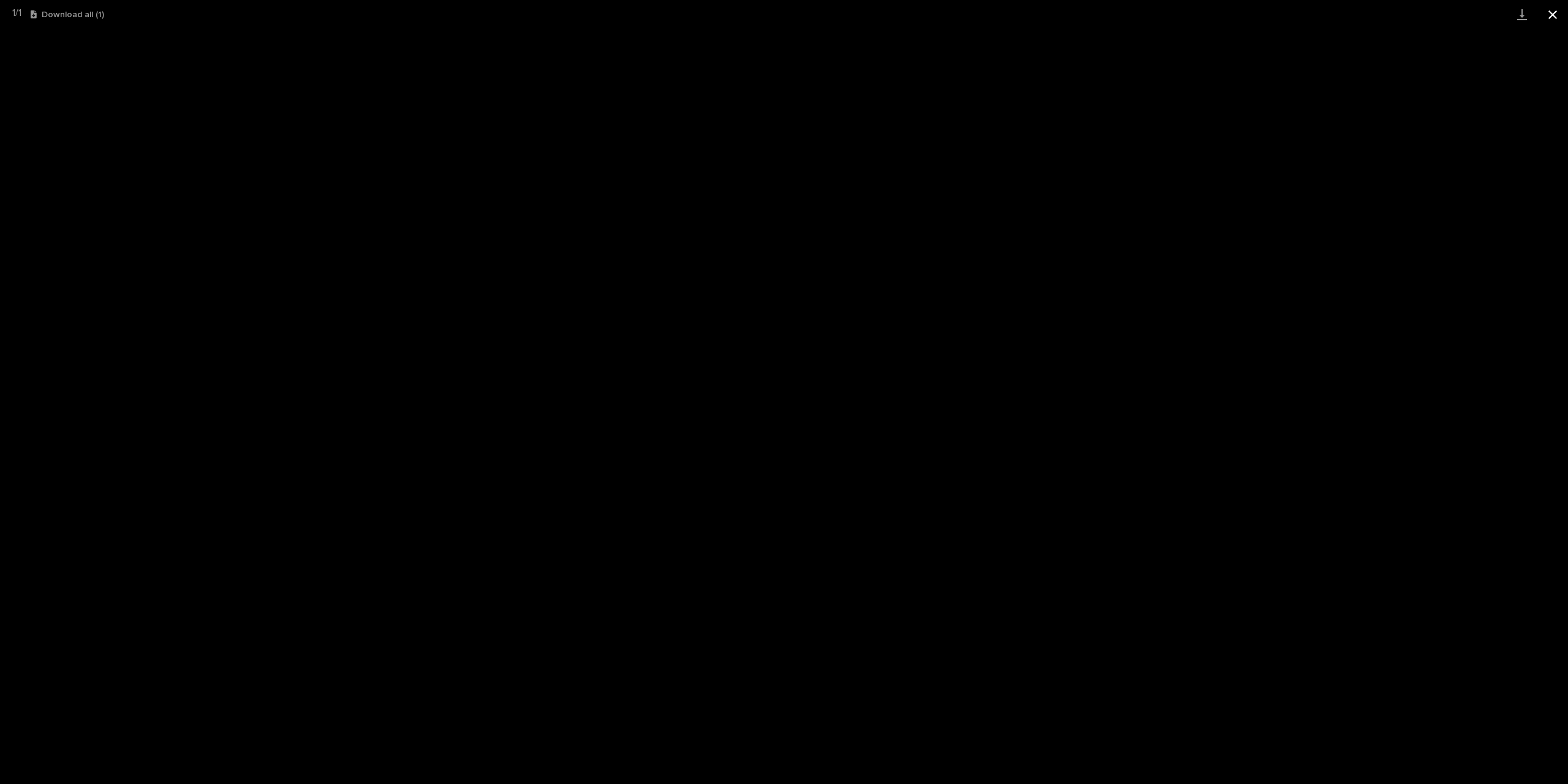
click at [1552, 19] on button "Close gallery" at bounding box center [1552, 14] width 31 height 29
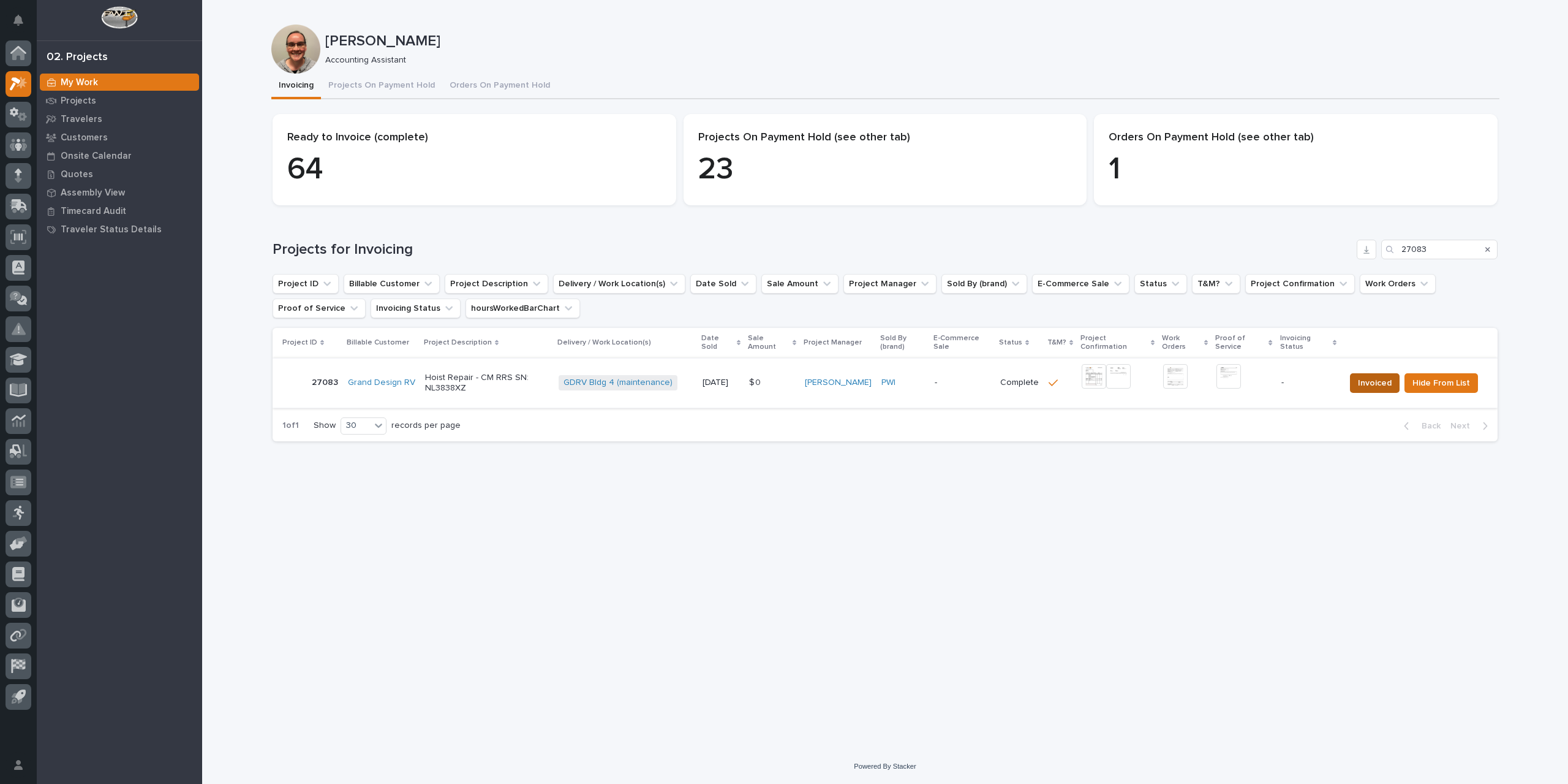
click at [1374, 383] on span "Invoiced" at bounding box center [1374, 383] width 34 height 15
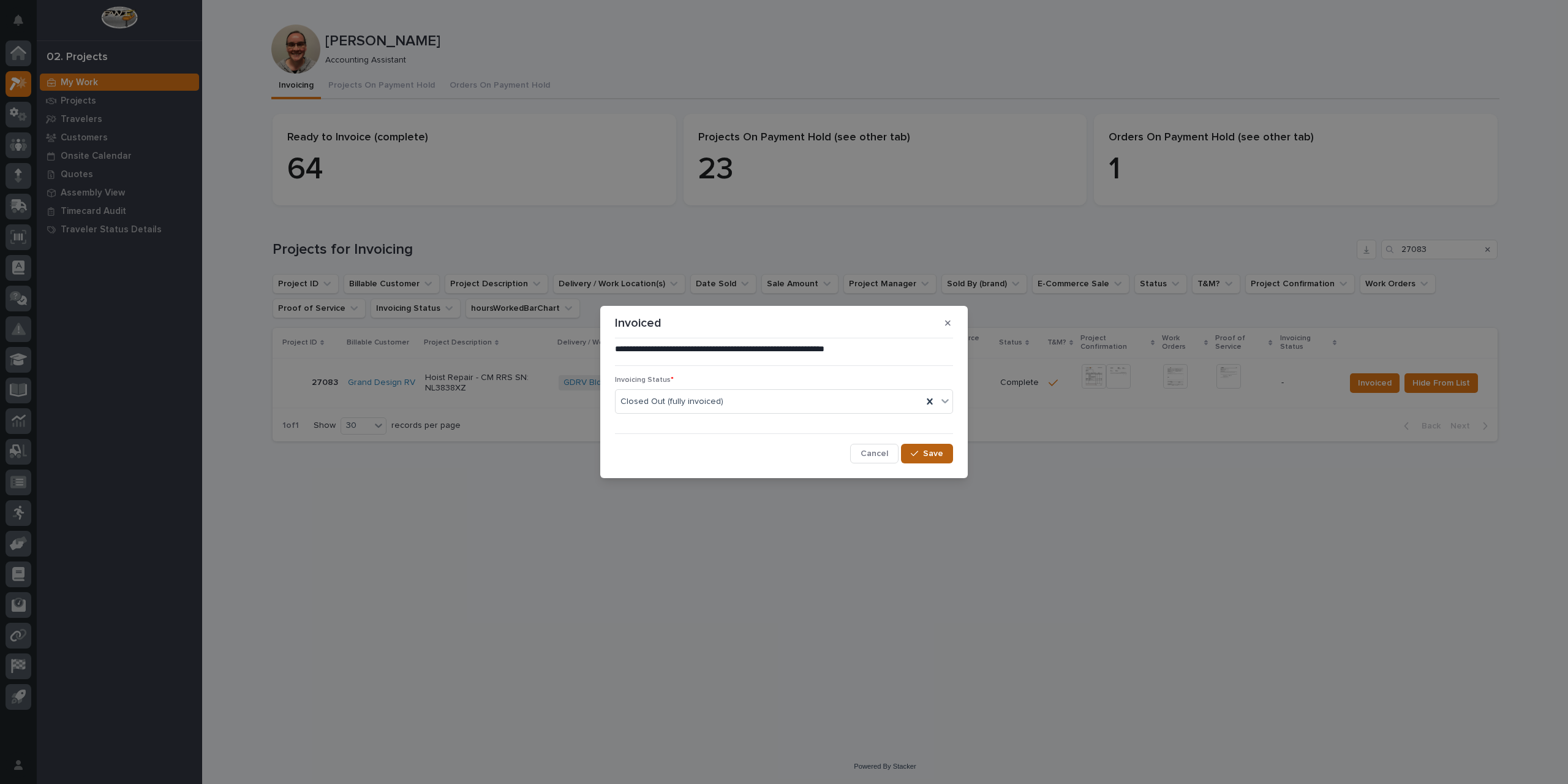
click at [935, 454] on span "Save" at bounding box center [933, 454] width 20 height 11
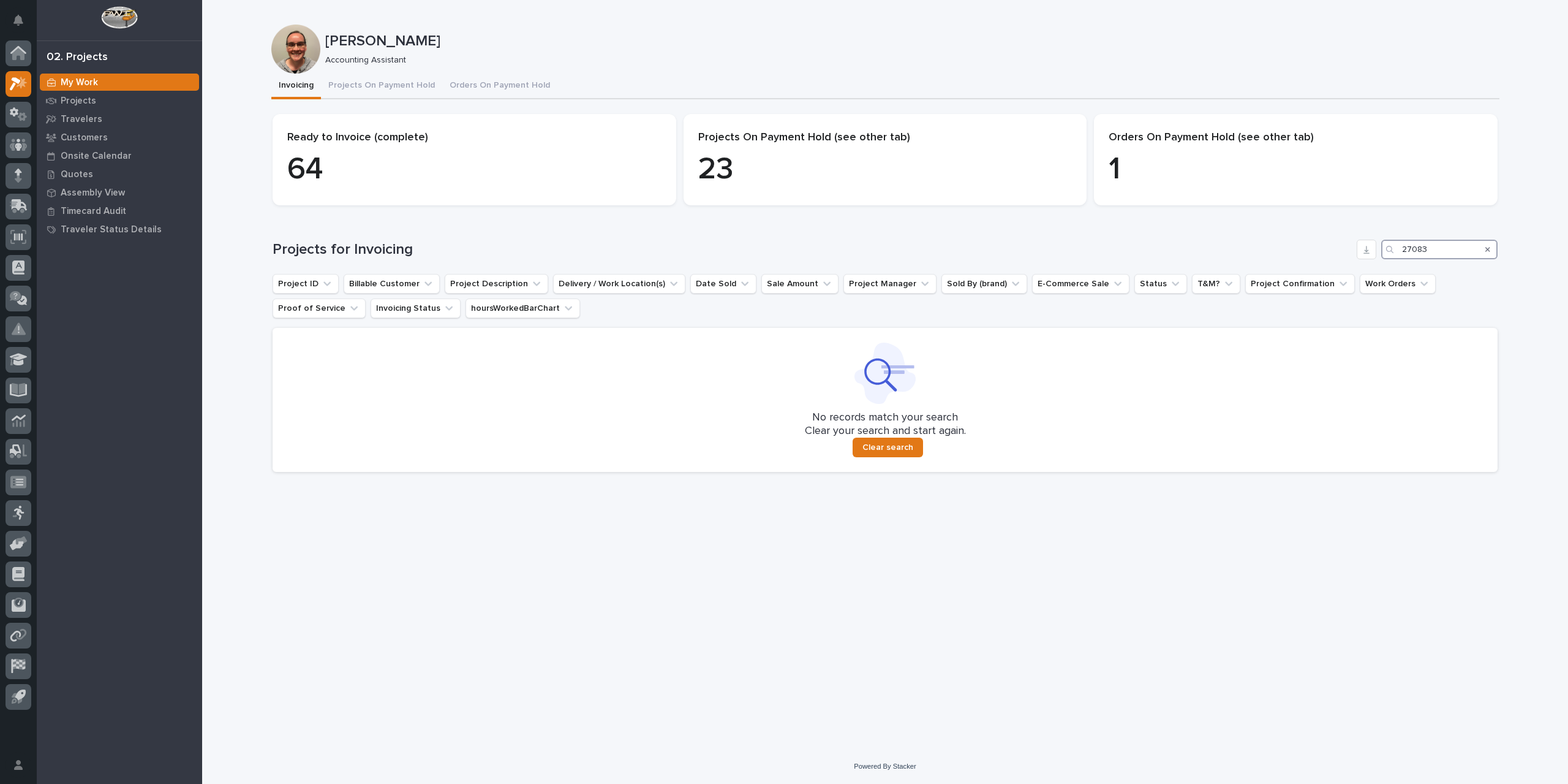
drag, startPoint x: 1440, startPoint y: 252, endPoint x: 1255, endPoint y: 262, distance: 185.3
click at [1255, 262] on div "Projects for Invoicing 27083 Project ID Billable Customer Project Description D…" at bounding box center [885, 355] width 1225 height 232
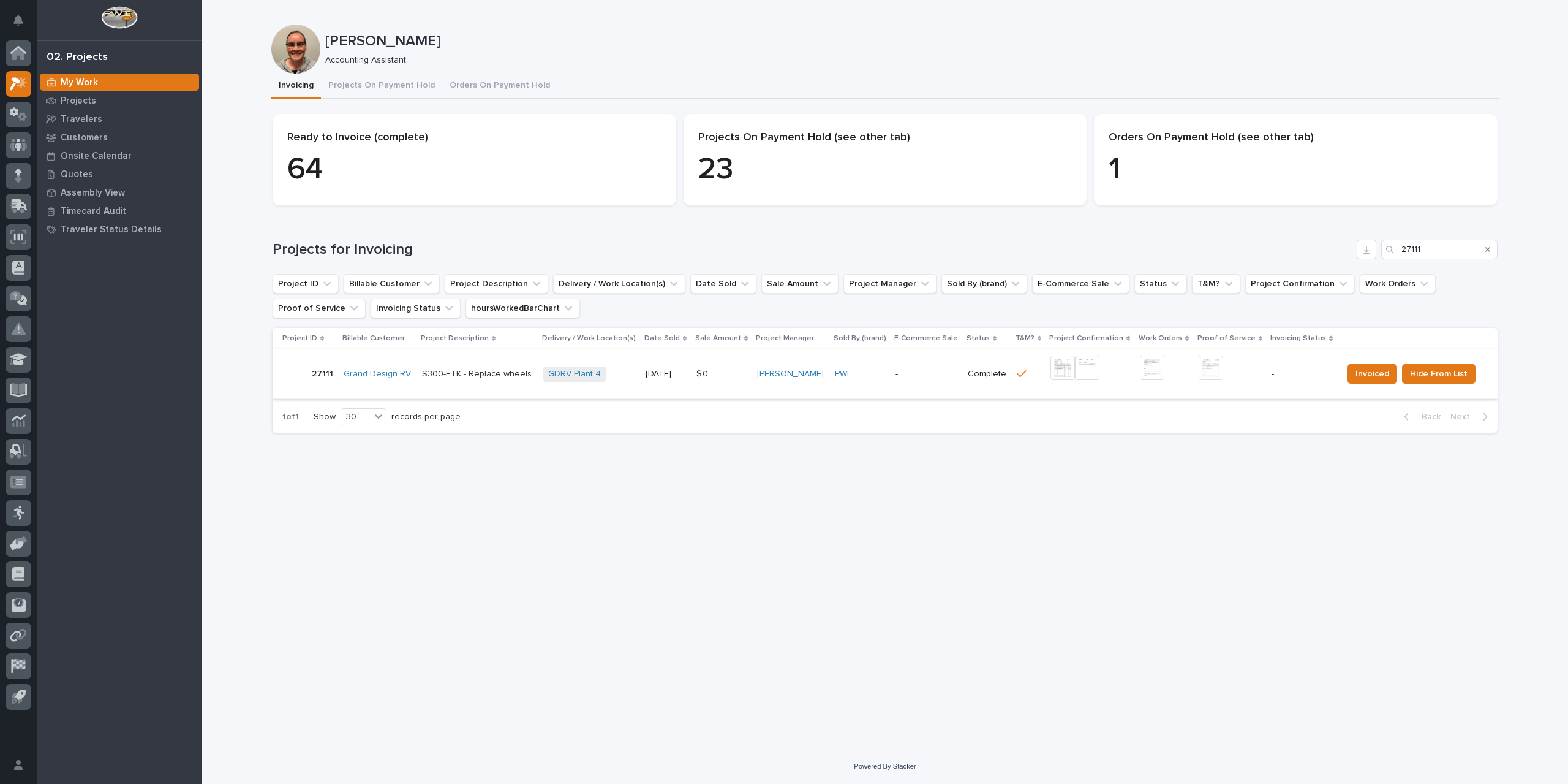
click at [1061, 368] on img at bounding box center [1062, 367] width 24 height 24
click at [1215, 366] on img at bounding box center [1210, 367] width 24 height 24
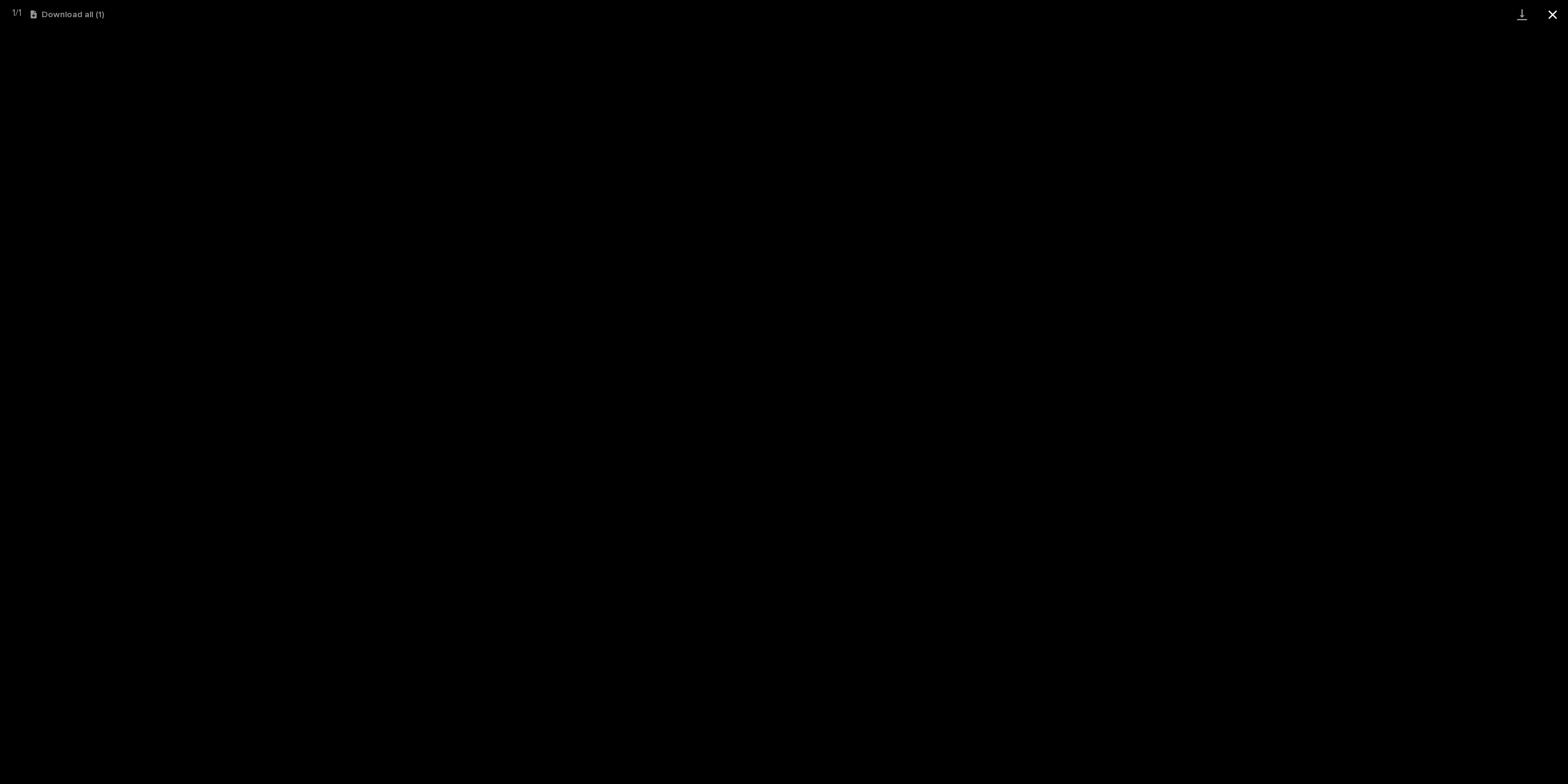
click at [1552, 14] on button "Close gallery" at bounding box center [1552, 14] width 31 height 29
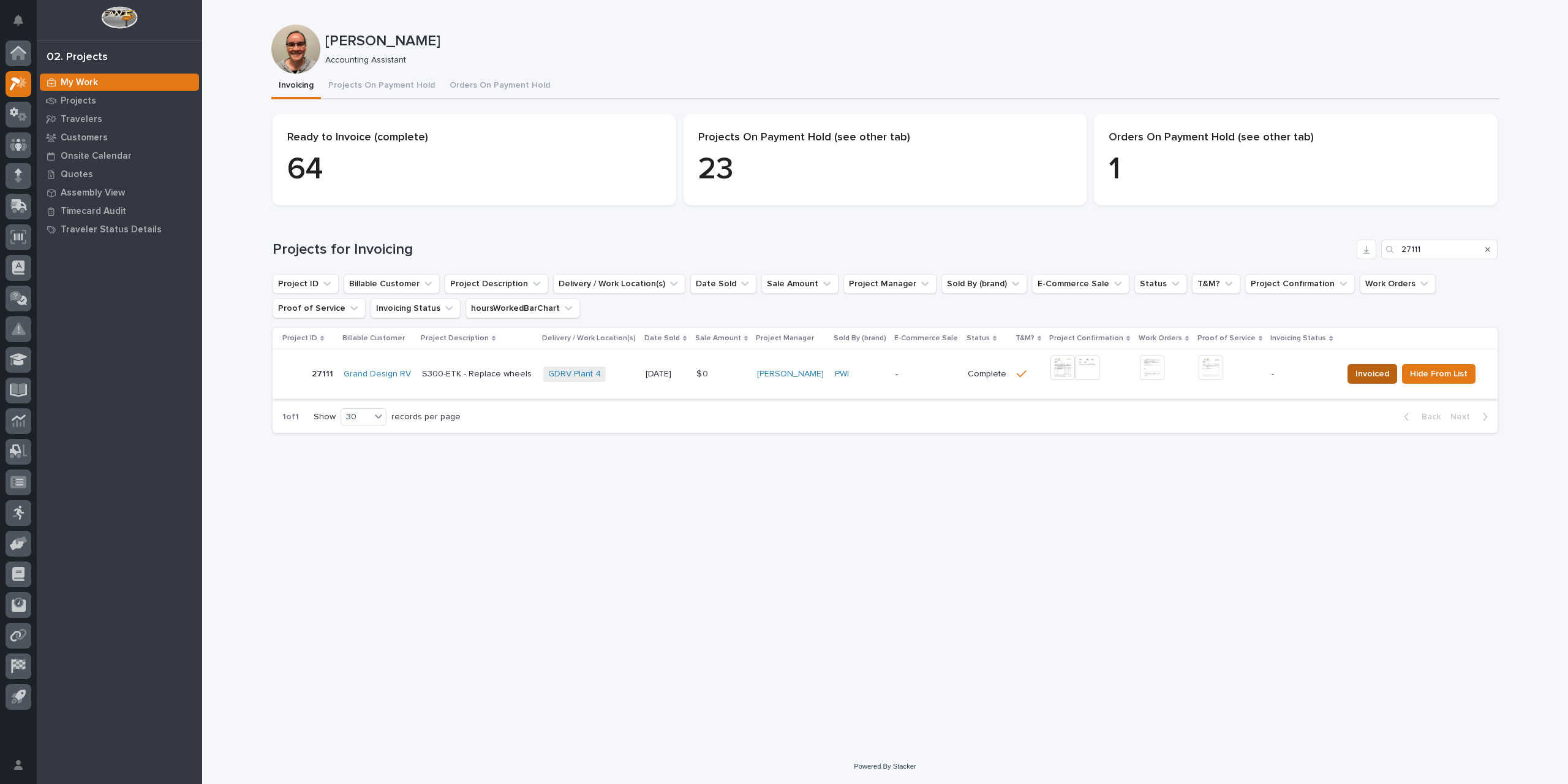
click at [1362, 376] on span "Invoiced" at bounding box center [1372, 373] width 34 height 15
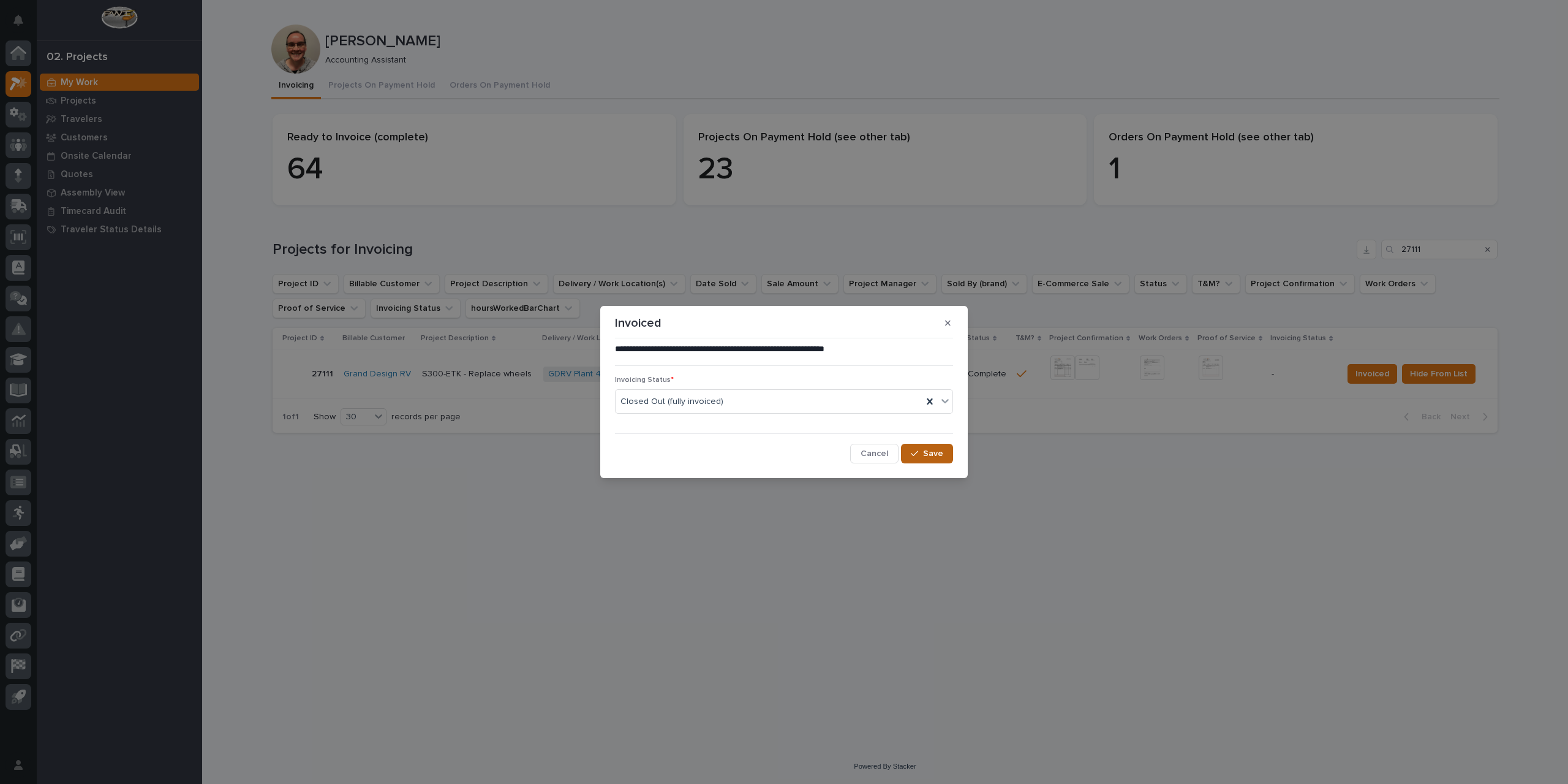
click at [931, 459] on span "Save" at bounding box center [933, 454] width 20 height 11
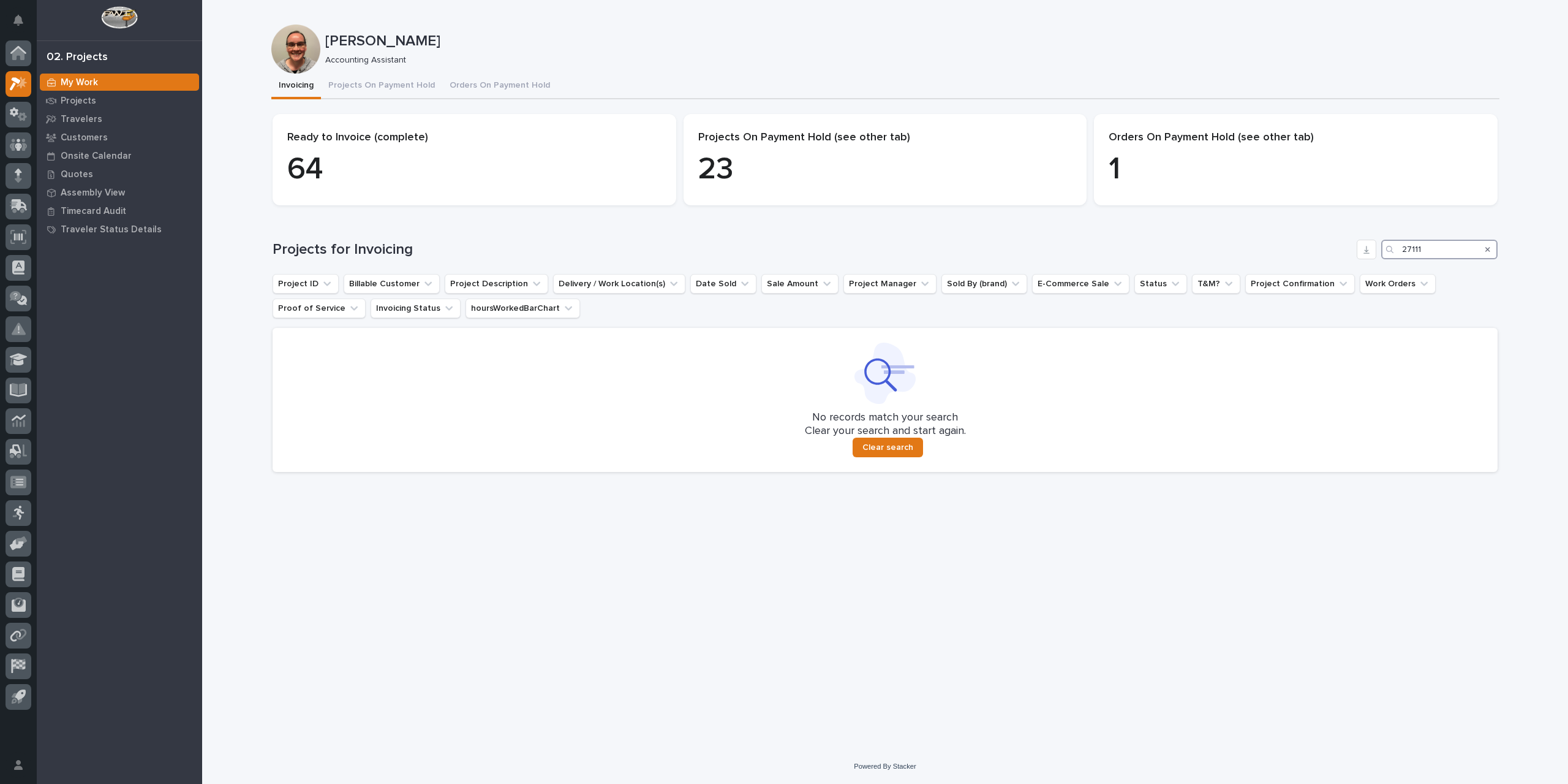
drag, startPoint x: 1432, startPoint y: 251, endPoint x: 1355, endPoint y: 252, distance: 77.0
click at [1355, 252] on div "Projects for Invoicing 27111" at bounding box center [885, 249] width 1225 height 20
type input "27122"
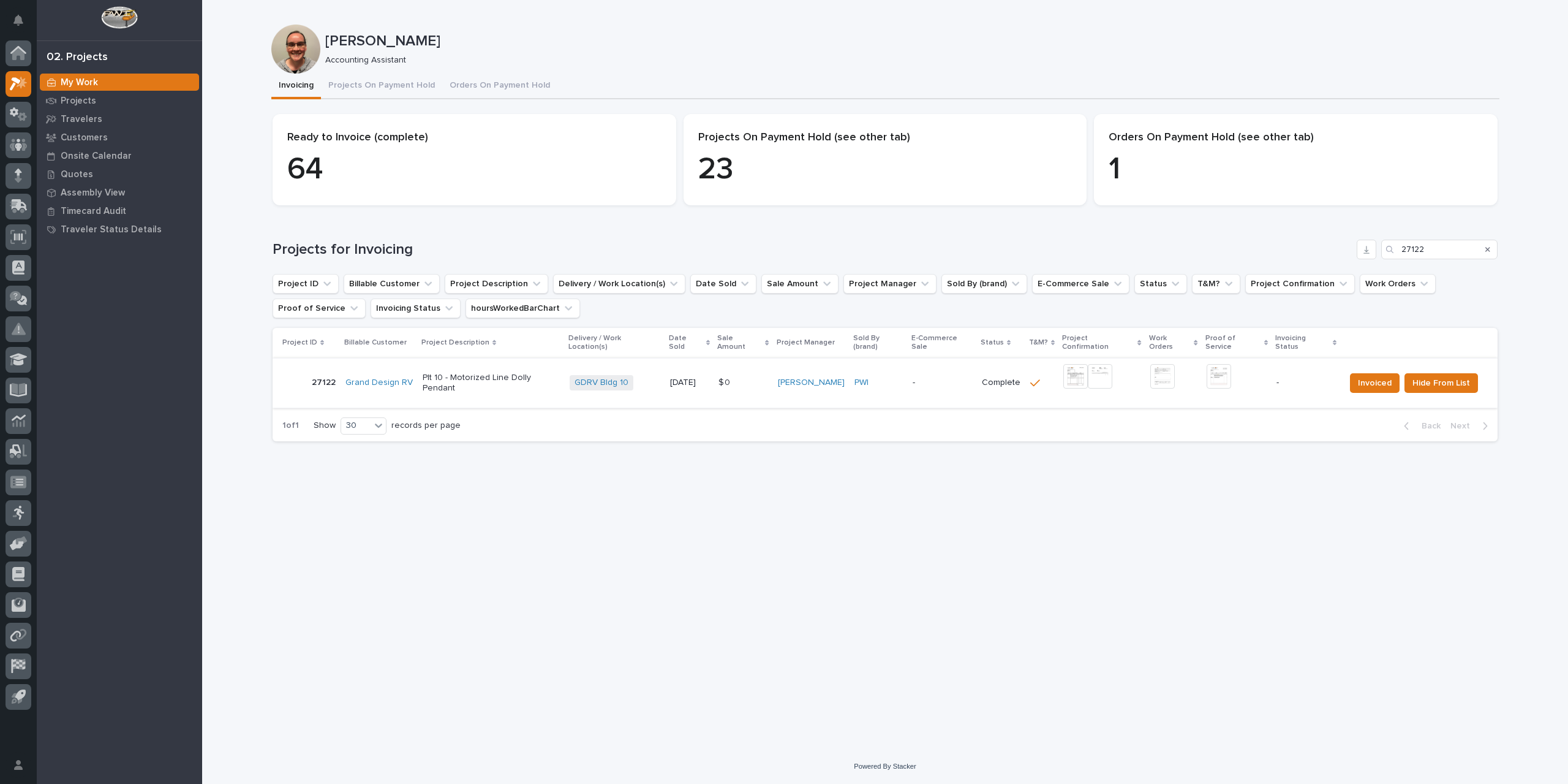
click at [1082, 370] on img at bounding box center [1075, 376] width 24 height 24
click at [1211, 368] on img at bounding box center [1218, 376] width 24 height 24
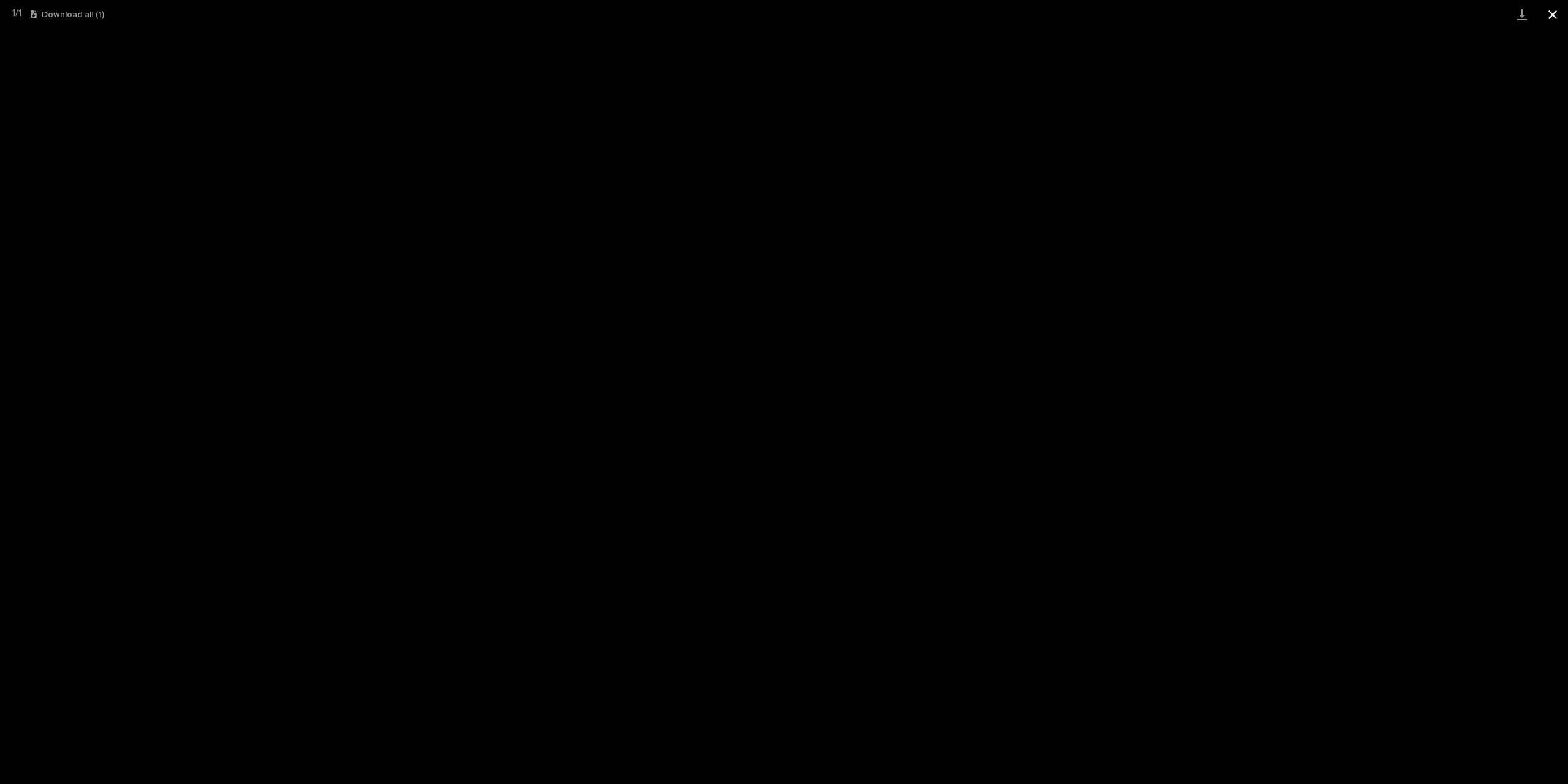
click at [1559, 12] on button "Close gallery" at bounding box center [1552, 14] width 31 height 29
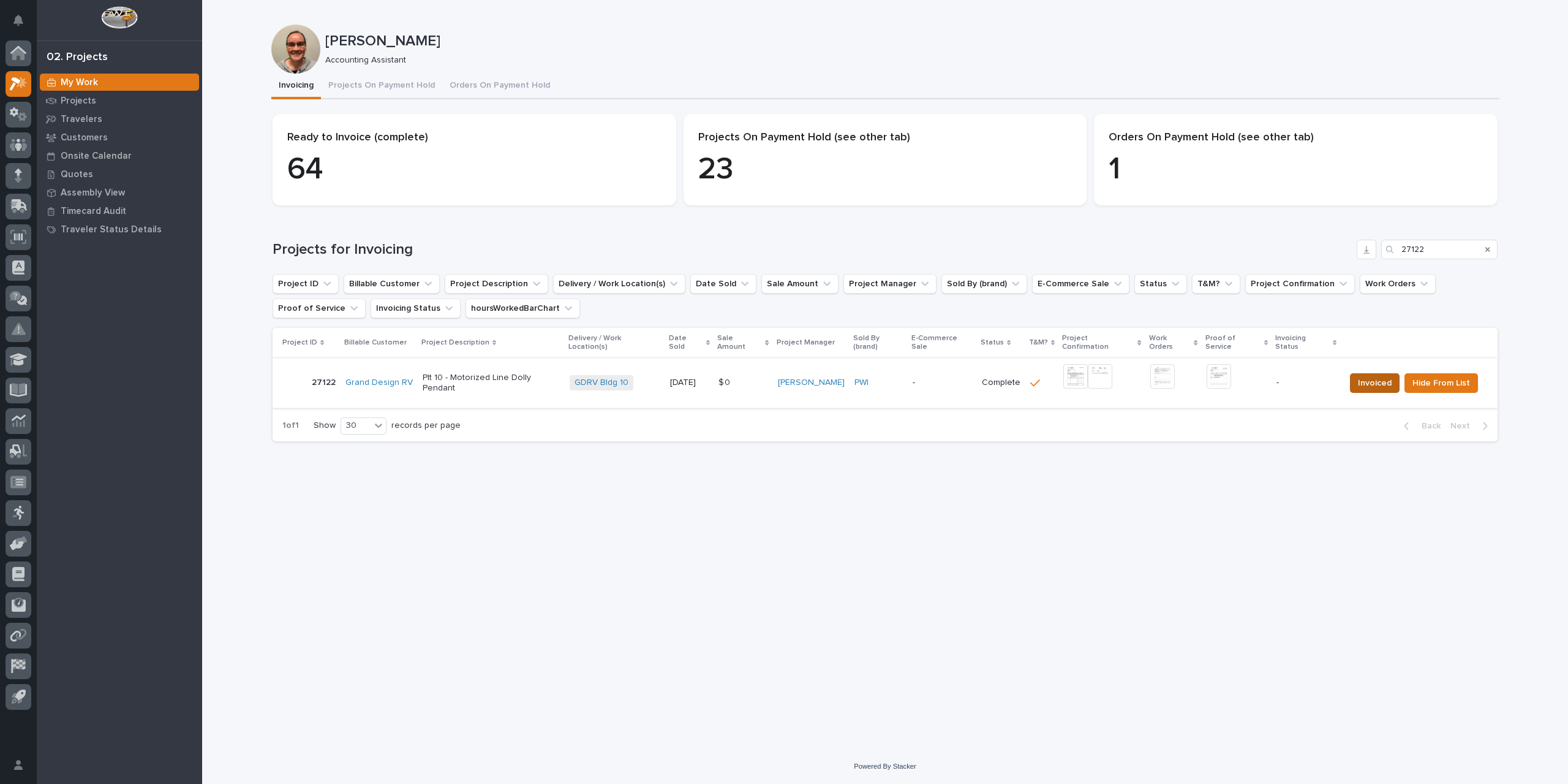
click at [1383, 376] on span "Invoiced" at bounding box center [1374, 383] width 34 height 15
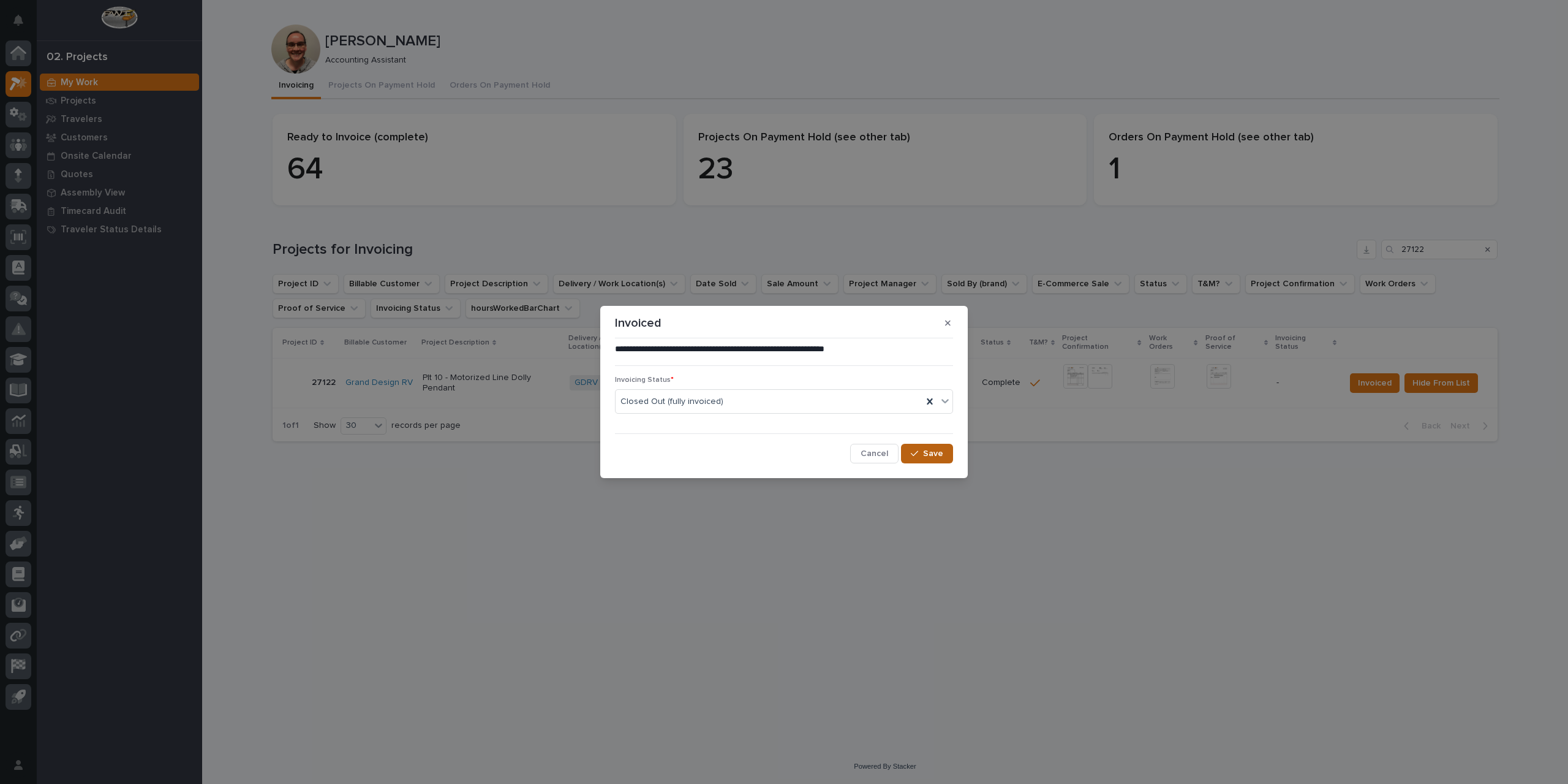
click at [918, 449] on icon "button" at bounding box center [914, 453] width 7 height 9
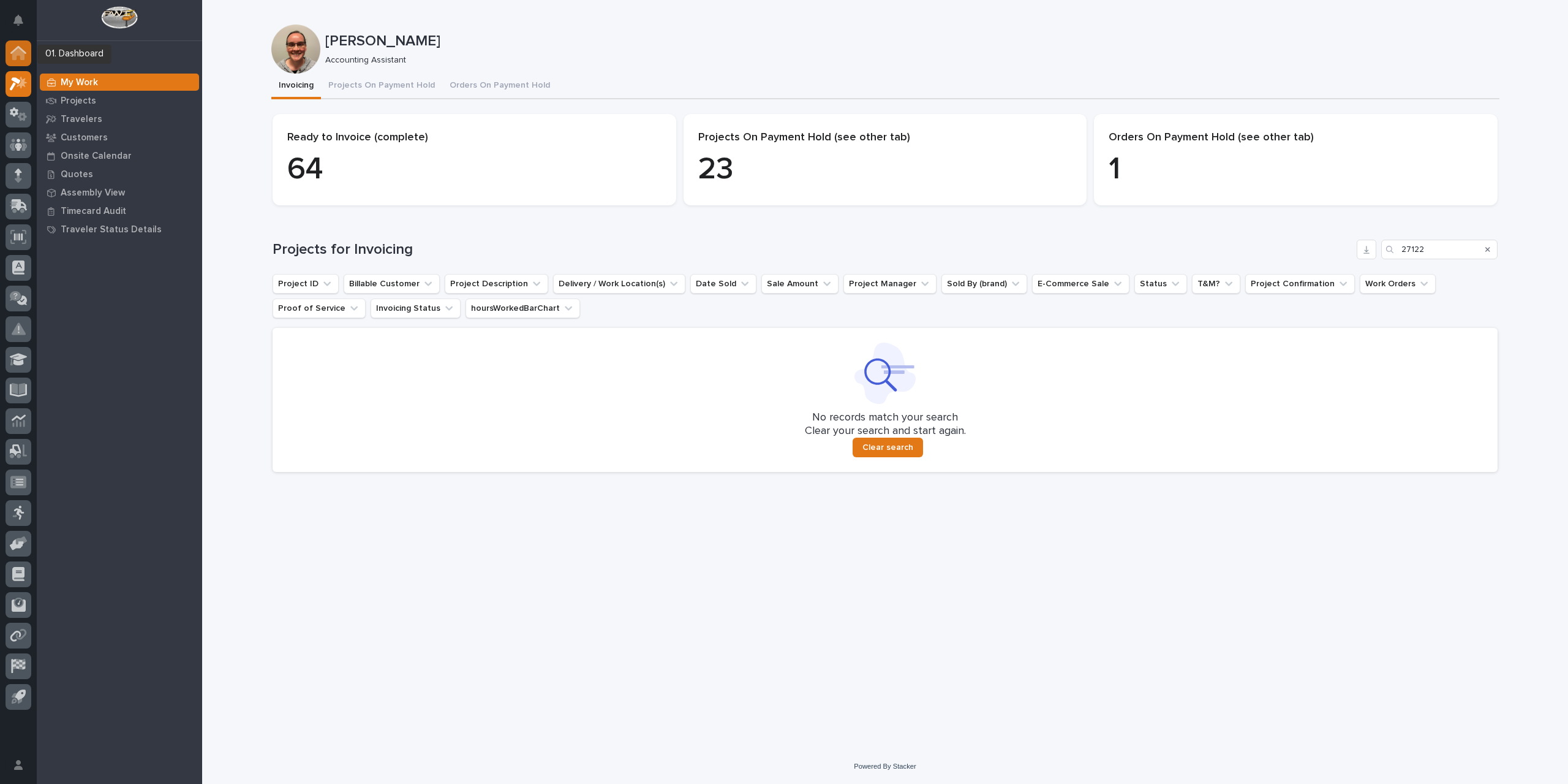
click at [15, 51] on icon at bounding box center [19, 54] width 13 height 13
